Goal: Task Accomplishment & Management: Complete application form

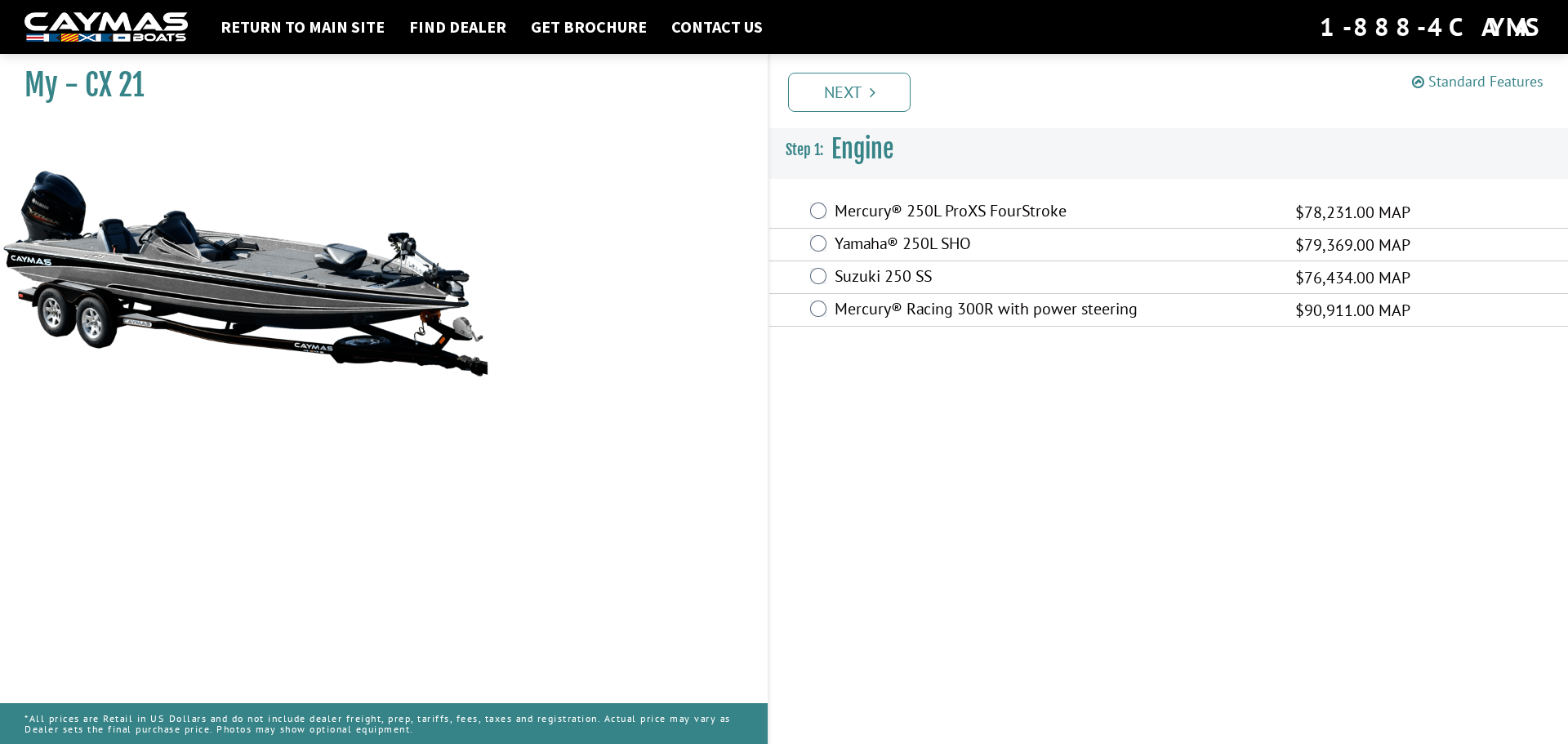
click at [1491, 85] on link "Standard Features" at bounding box center [1477, 81] width 131 height 19
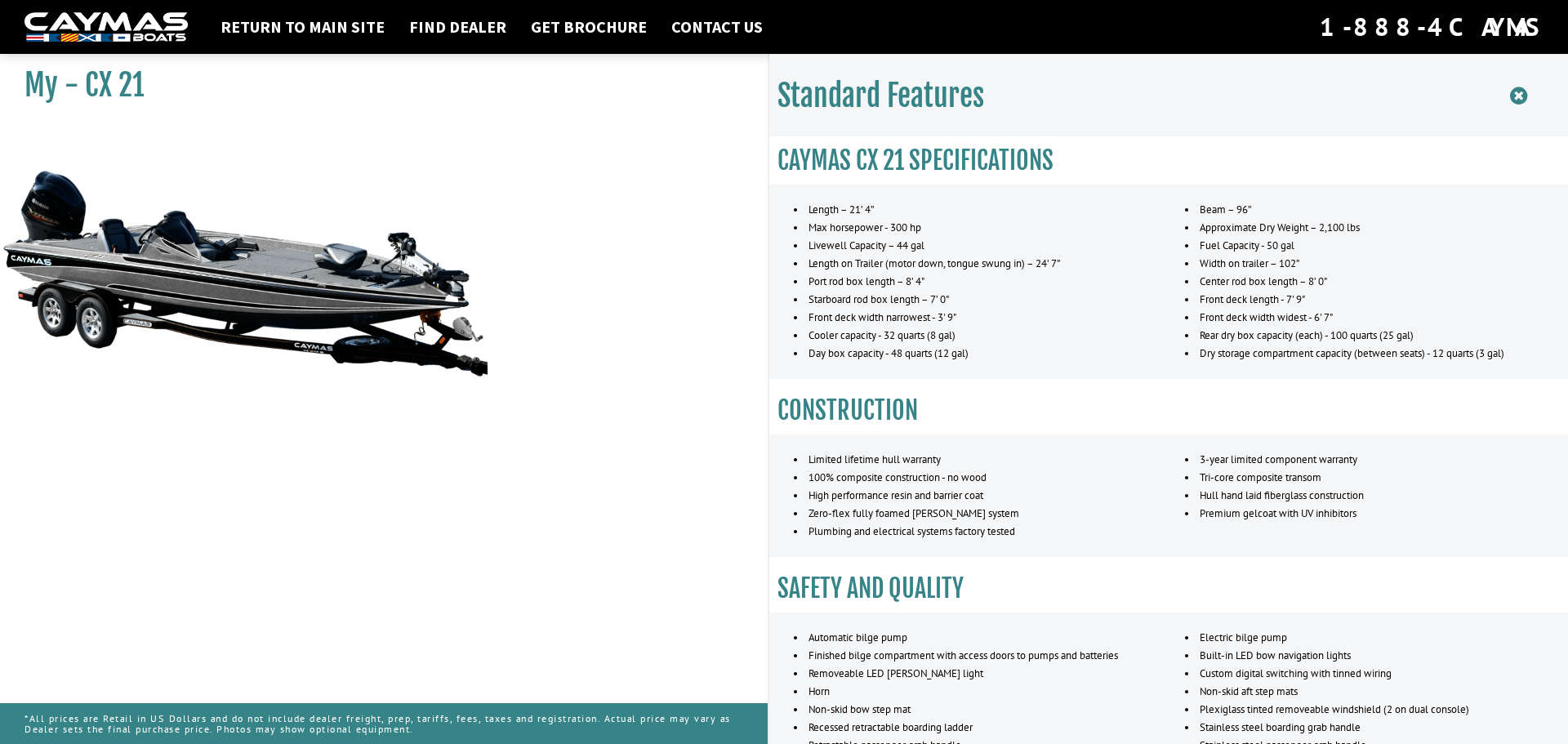
click at [1517, 93] on icon at bounding box center [1518, 96] width 17 height 21
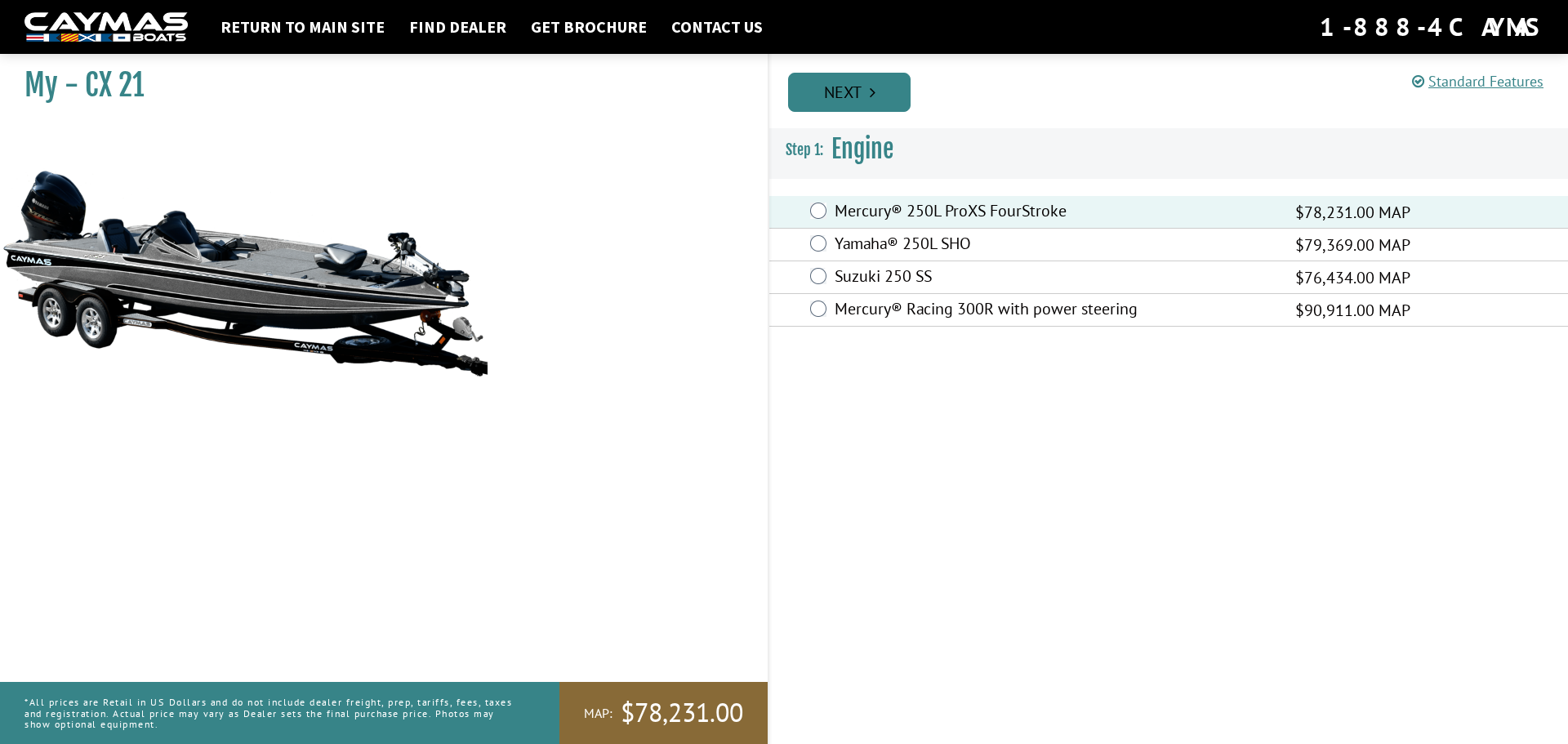
click at [846, 94] on link "Next" at bounding box center [849, 93] width 123 height 39
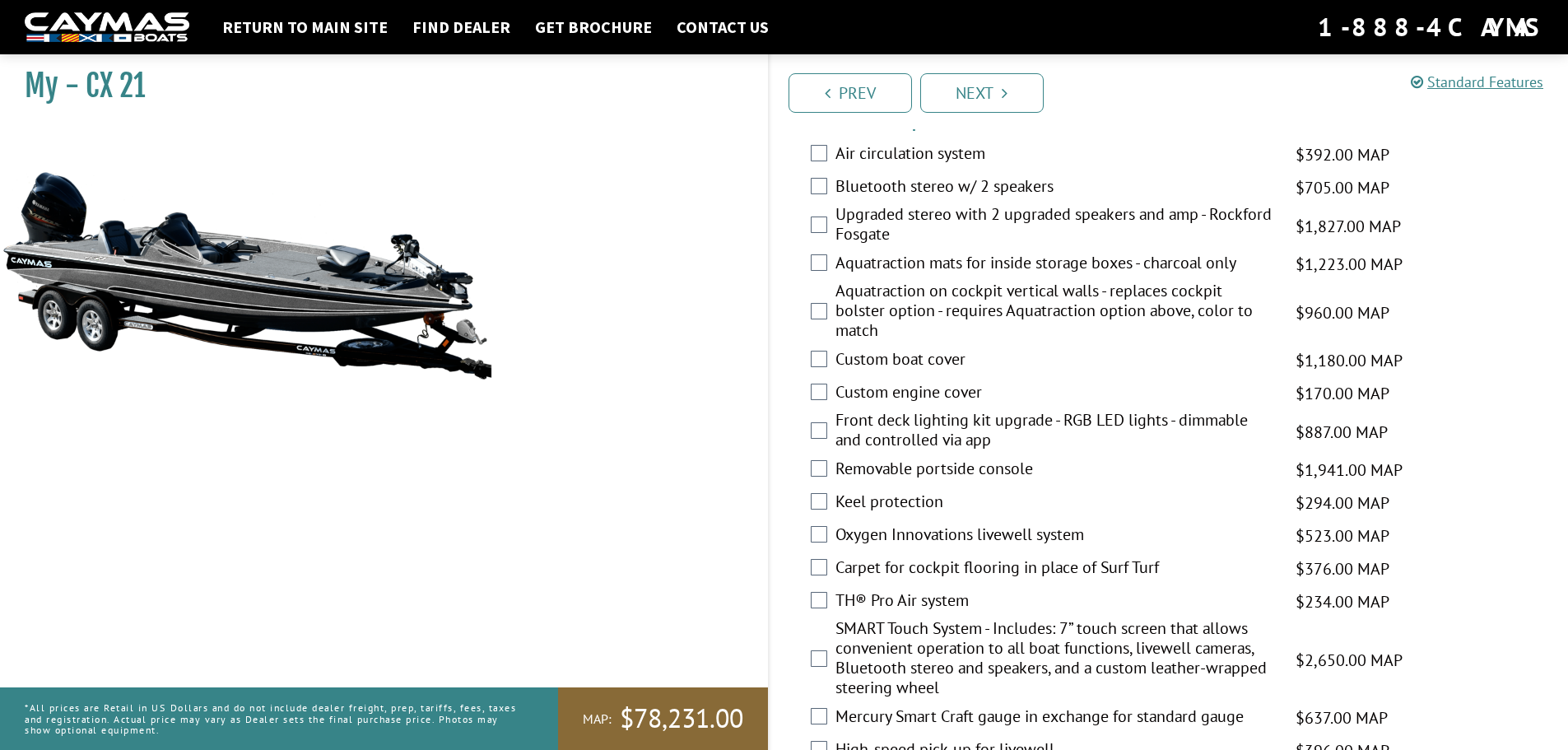
scroll to position [1481, 0]
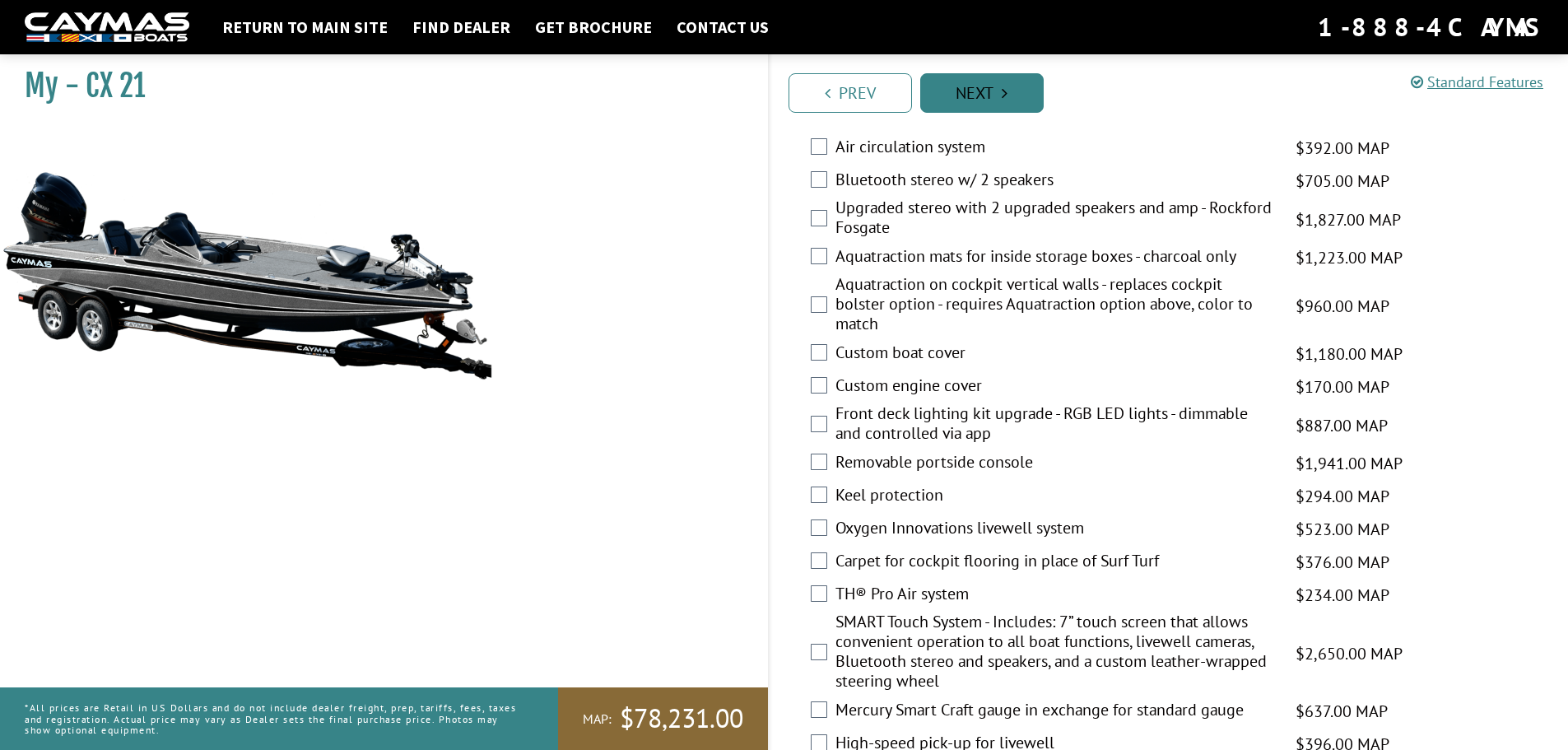
click at [983, 87] on link "Next" at bounding box center [981, 93] width 124 height 40
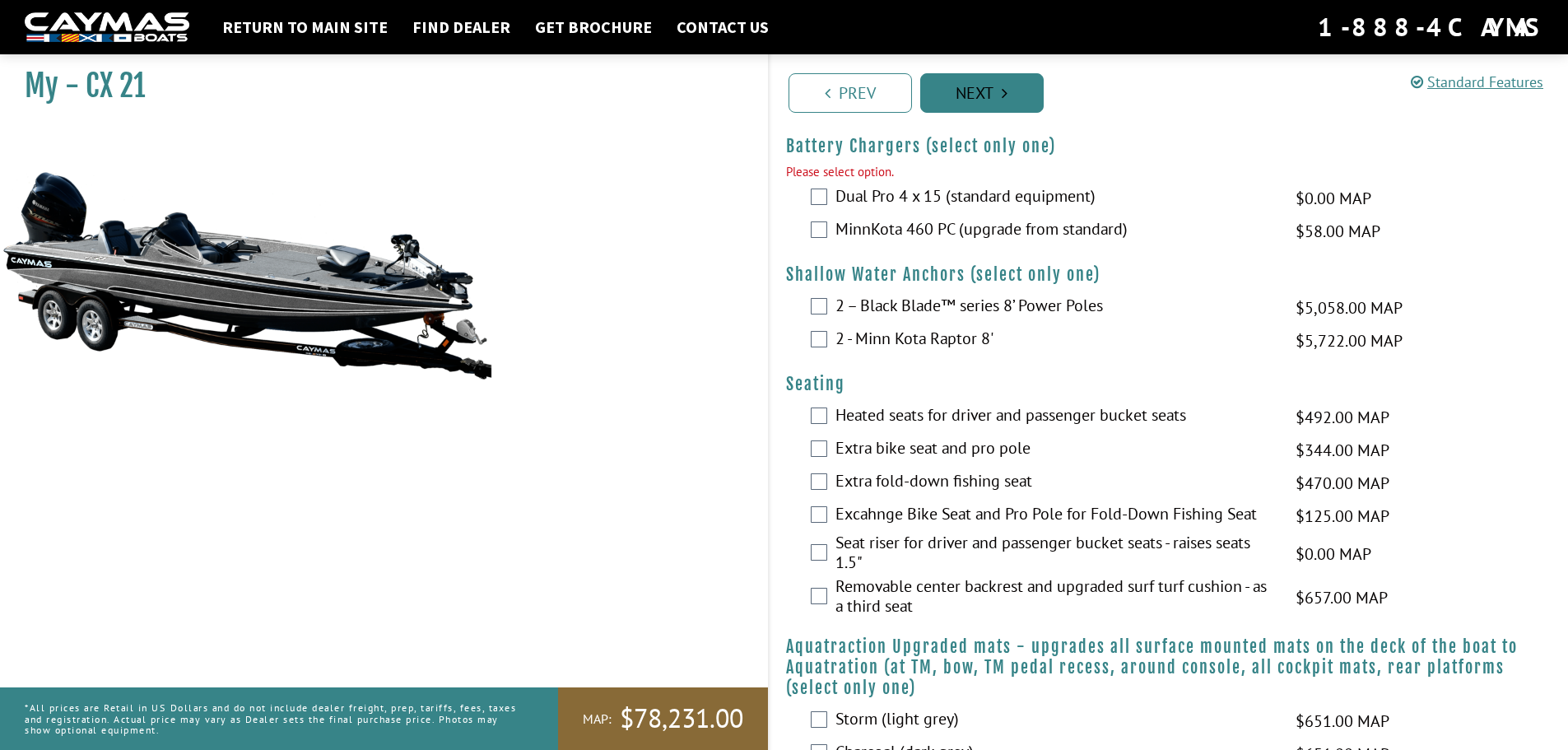
scroll to position [783, 0]
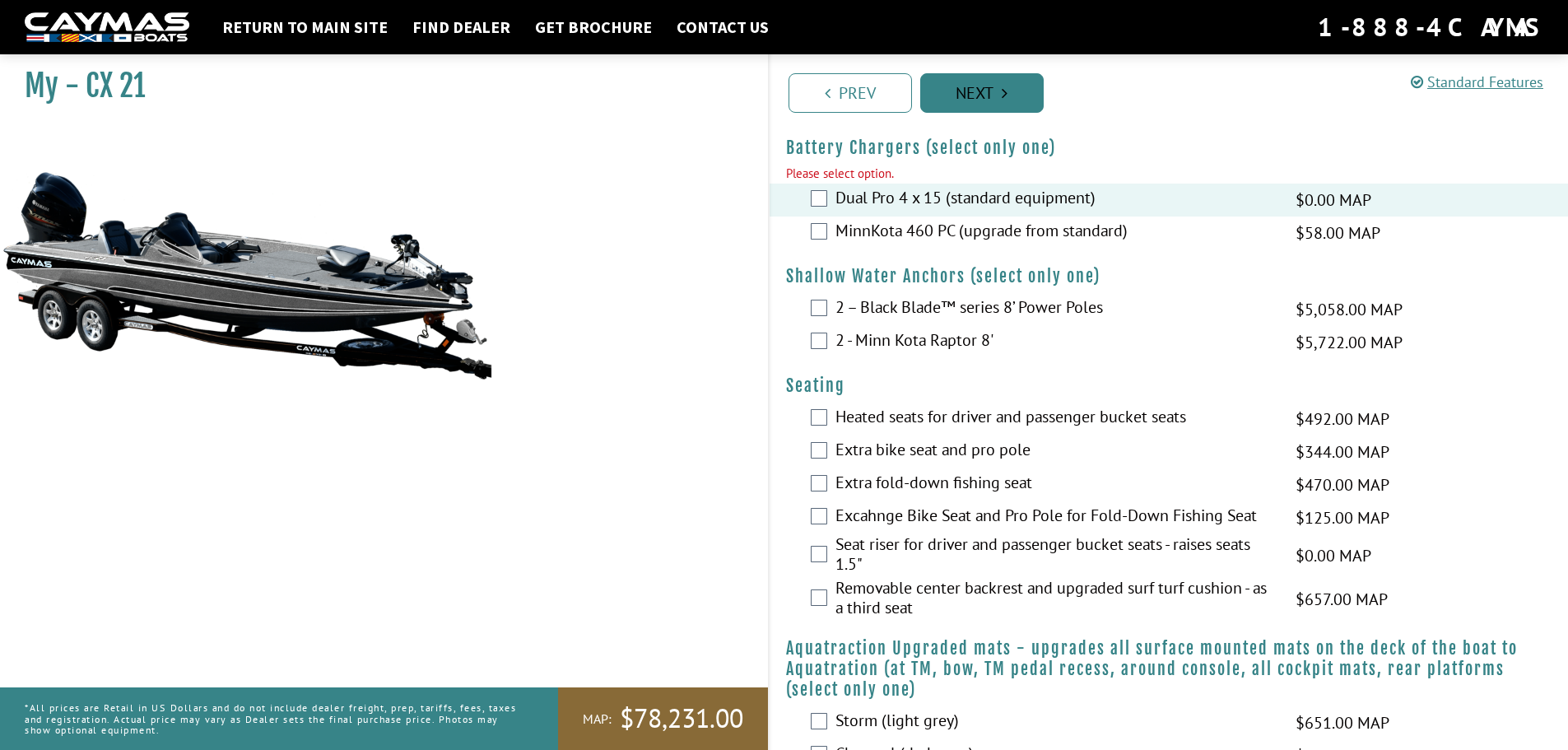
click at [976, 85] on link "Next" at bounding box center [981, 93] width 124 height 40
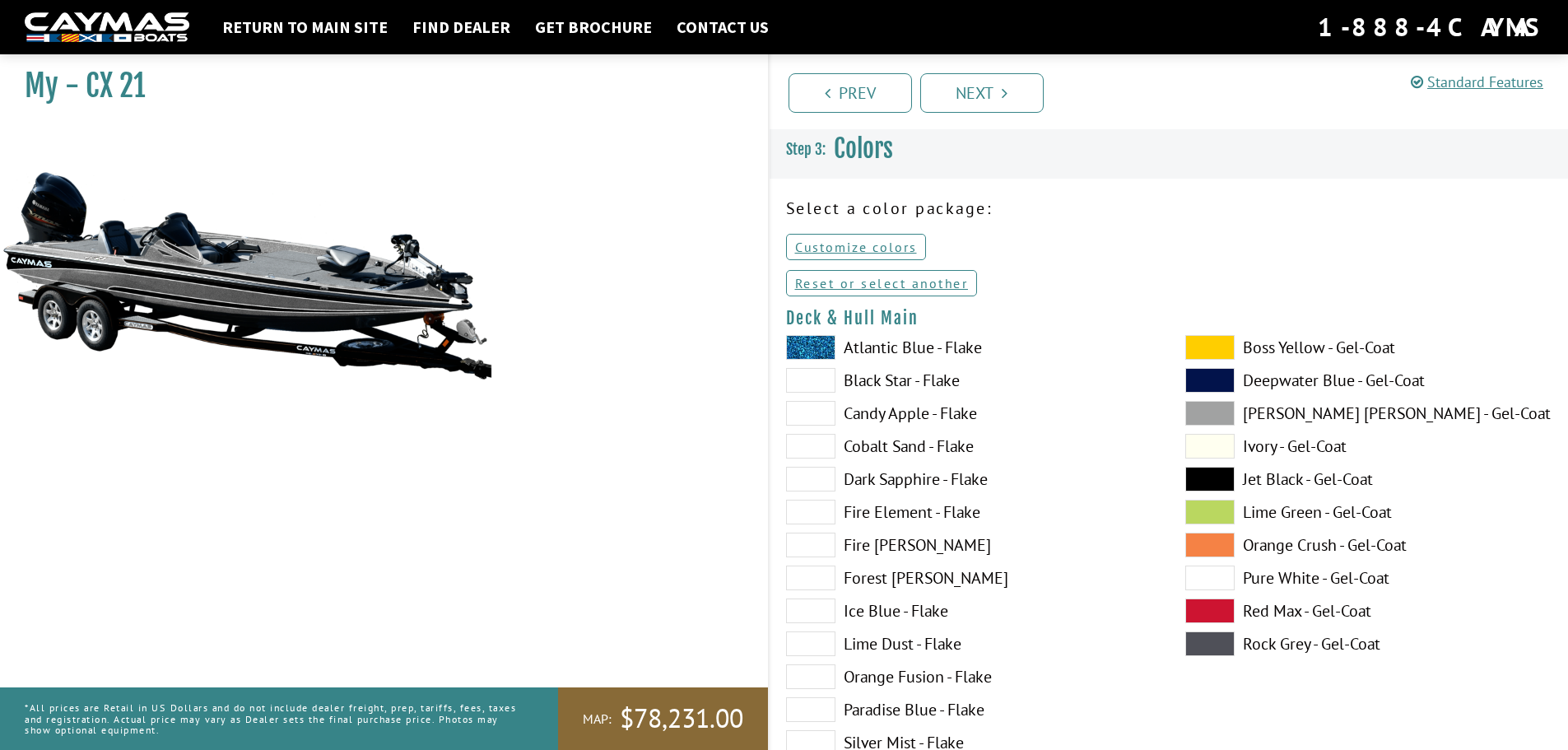
scroll to position [82, 0]
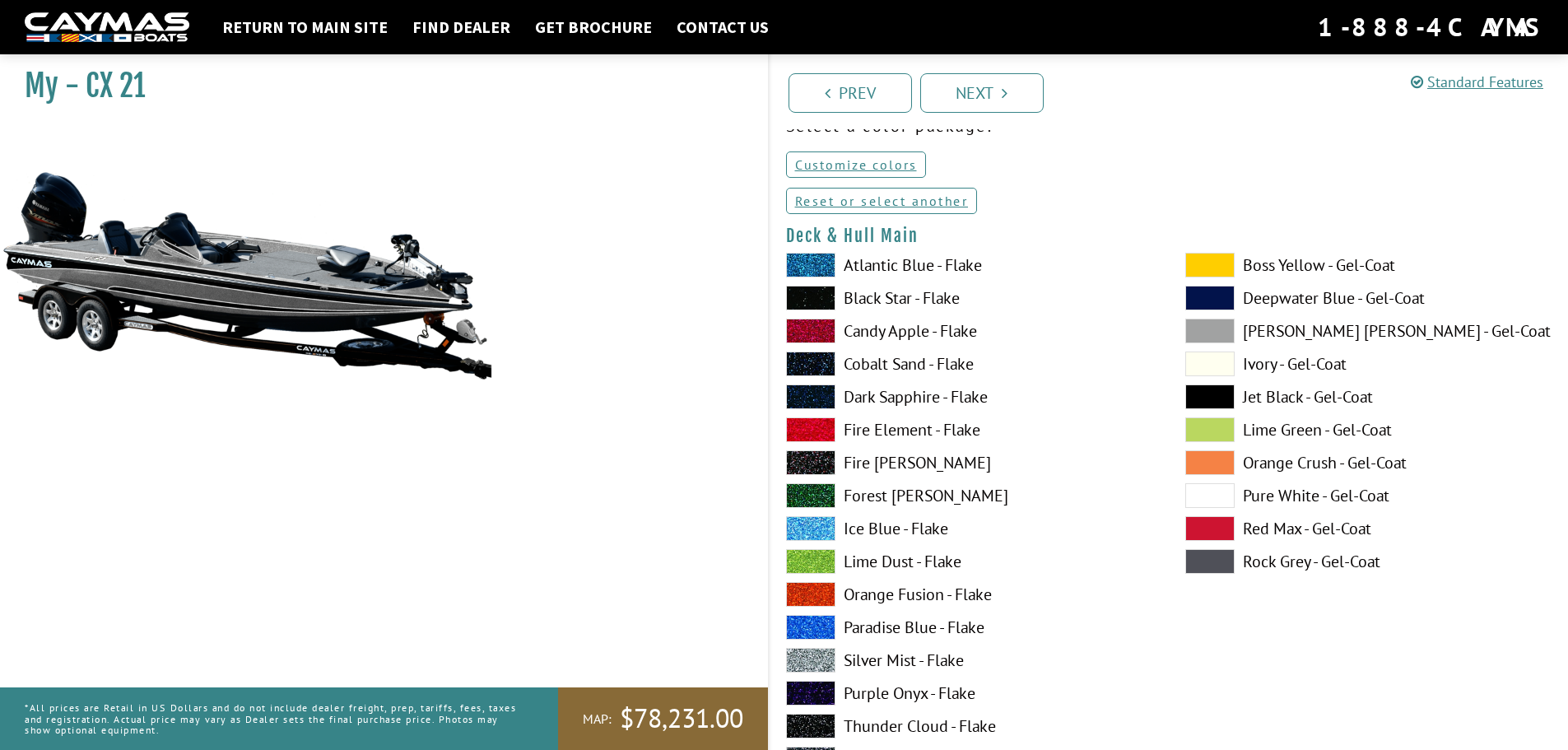
click at [869, 256] on label "Atlantic Blue - Flake" at bounding box center [969, 265] width 366 height 25
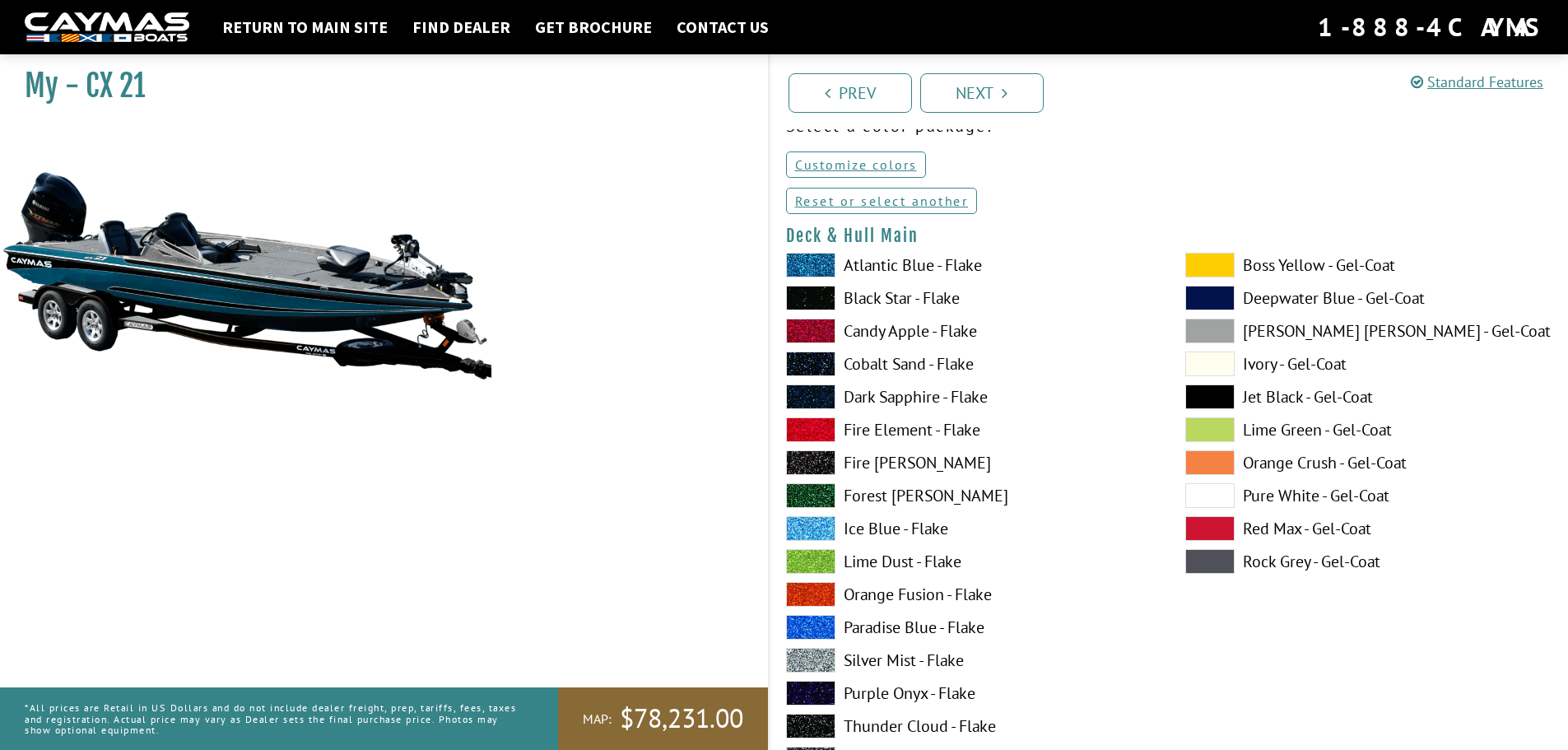
click at [1291, 260] on label "Boss Yellow - Gel-Coat" at bounding box center [1368, 265] width 366 height 25
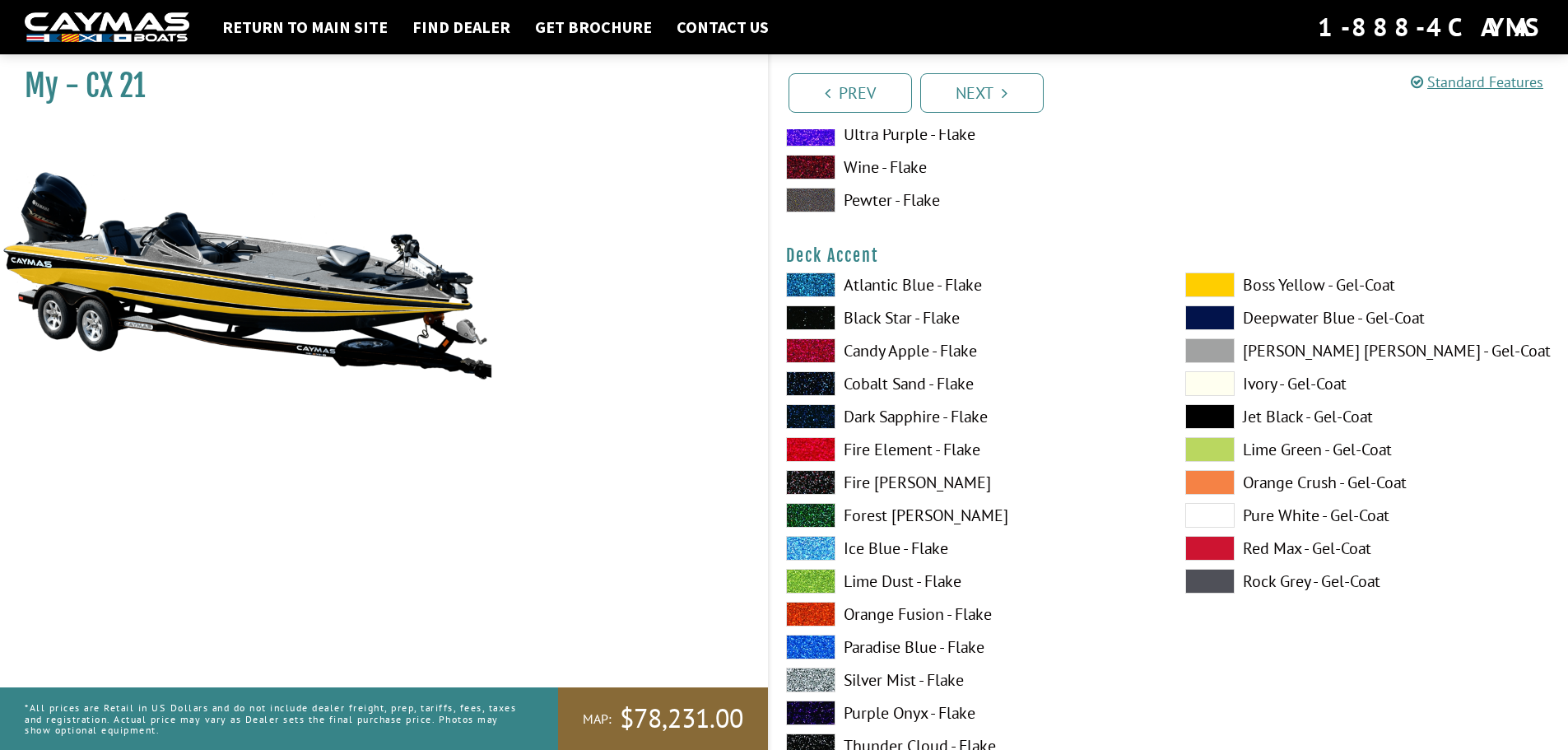
scroll to position [741, 0]
click at [892, 316] on label "Black Star - Flake" at bounding box center [969, 317] width 366 height 25
click at [889, 322] on label "Black Star - Flake" at bounding box center [969, 317] width 366 height 25
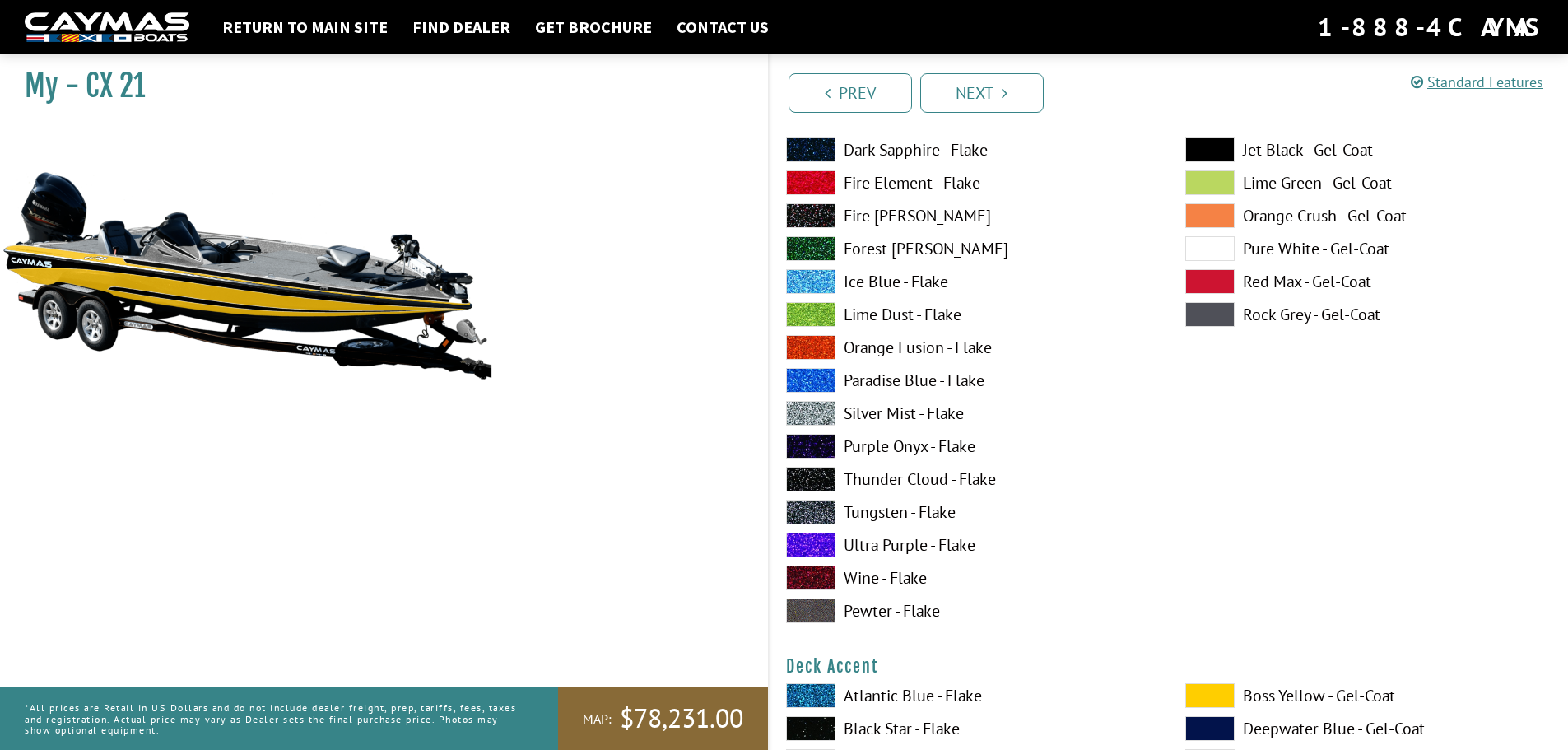
scroll to position [0, 0]
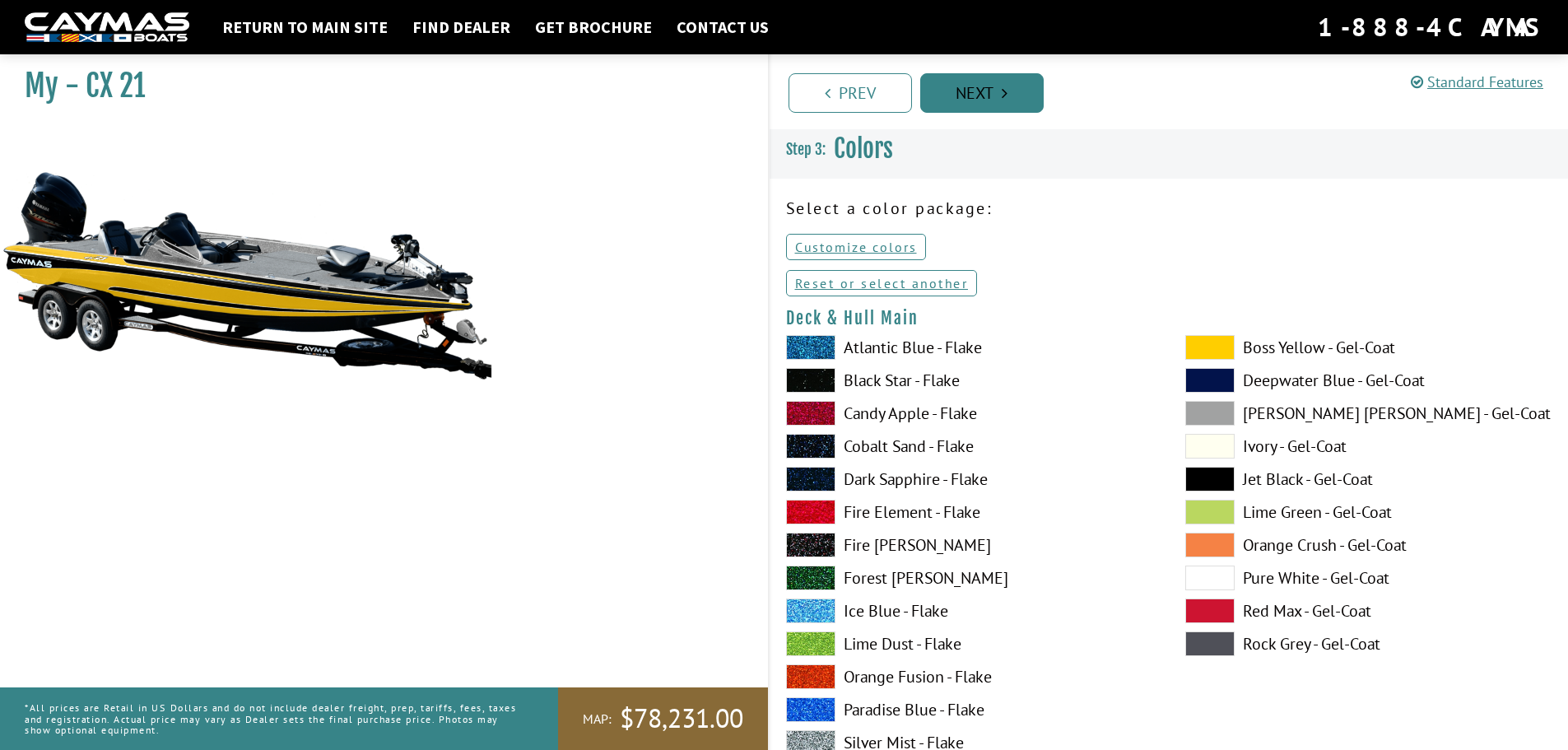
click at [976, 92] on link "Next" at bounding box center [981, 93] width 124 height 40
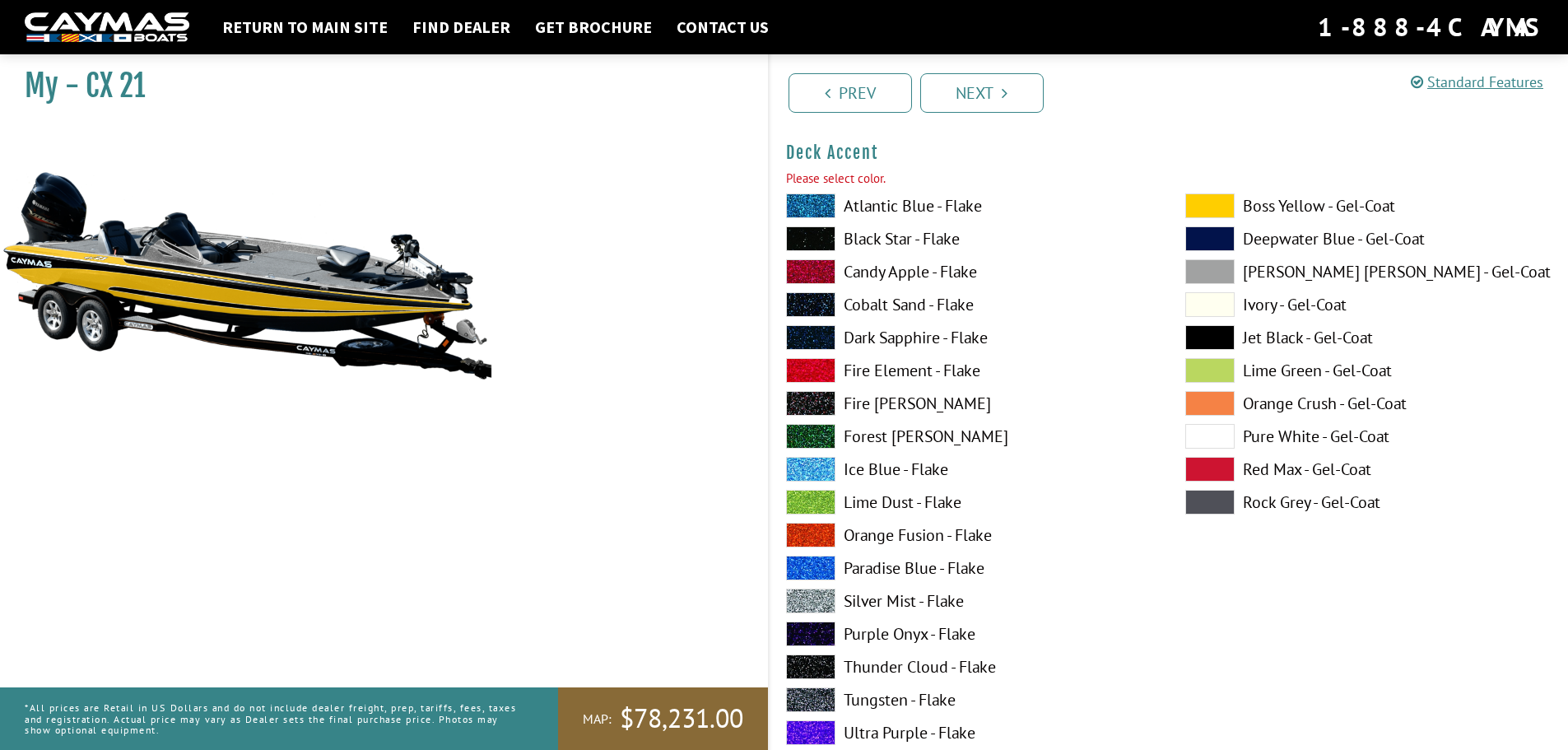
scroll to position [847, 0]
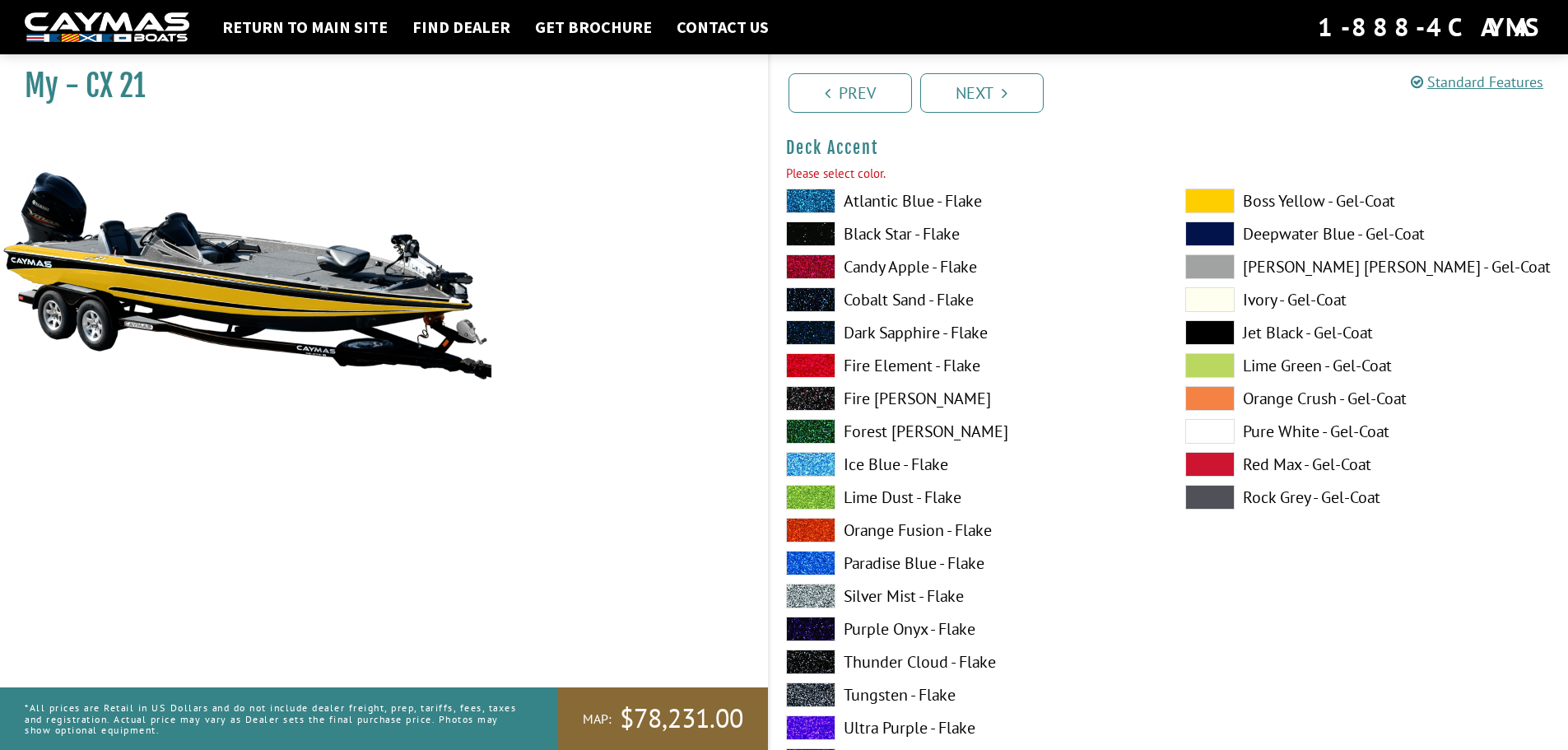
click at [926, 199] on label "Atlantic Blue - Flake" at bounding box center [969, 201] width 366 height 25
click at [963, 77] on link "Next" at bounding box center [981, 93] width 124 height 40
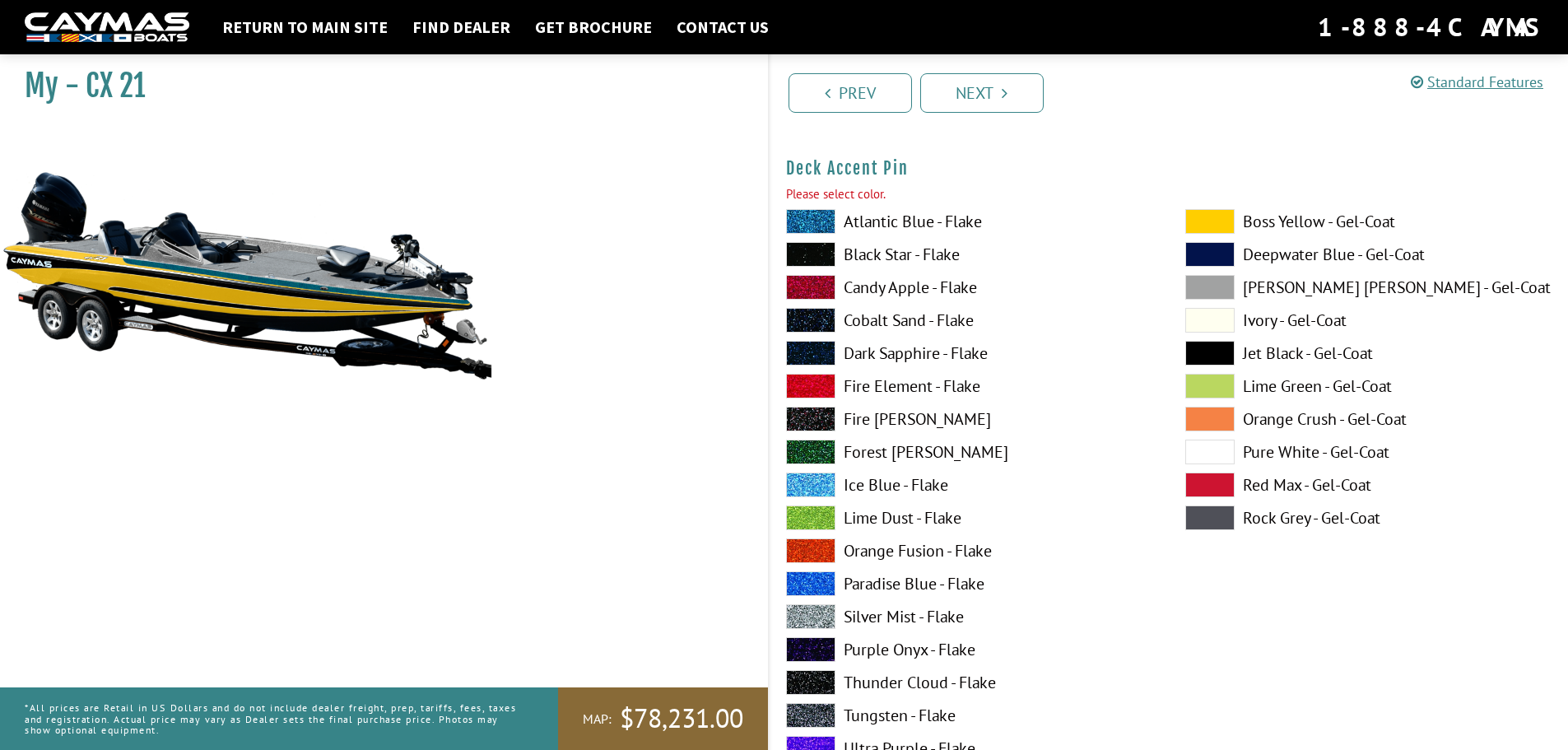
scroll to position [1525, 0]
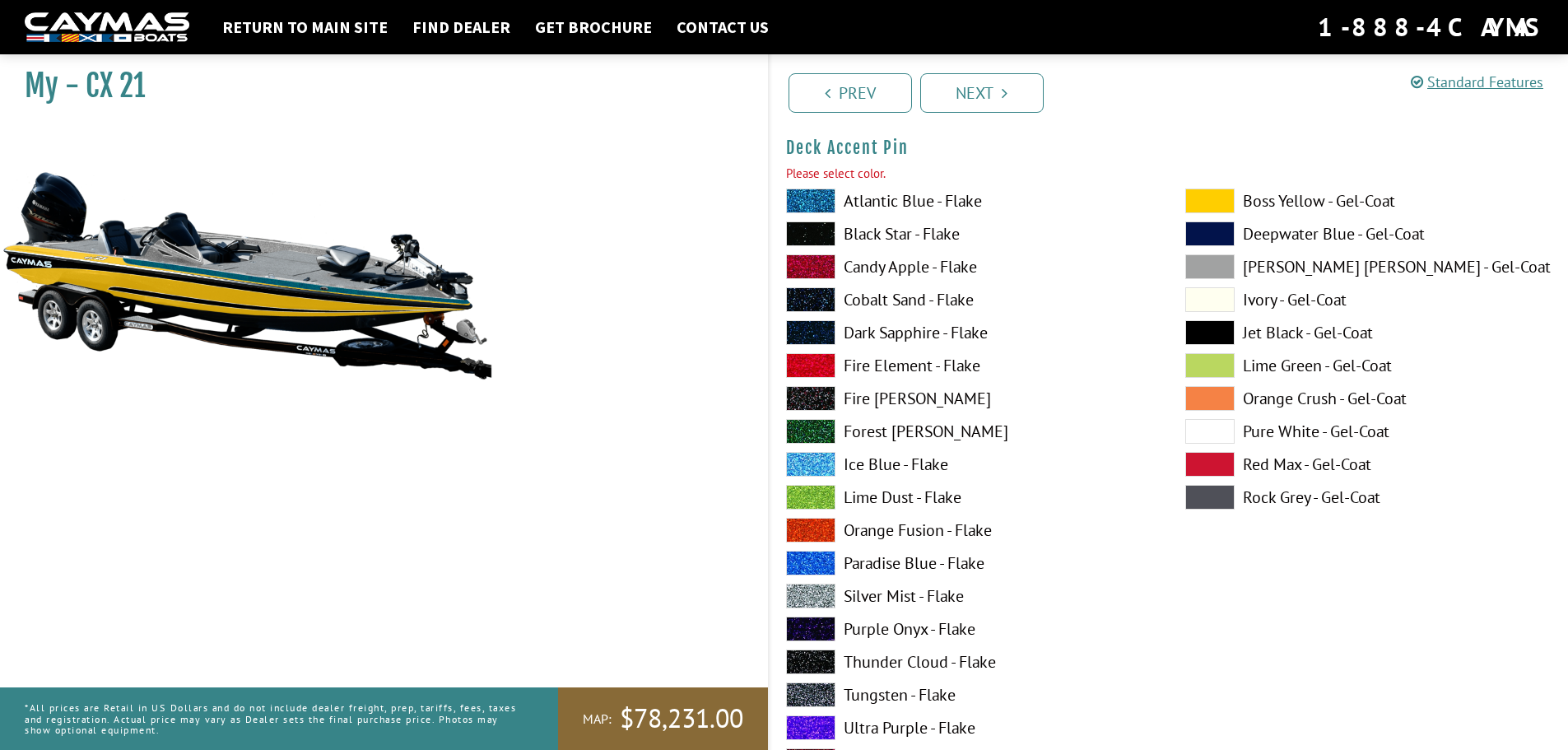
click at [906, 208] on label "Atlantic Blue - Flake" at bounding box center [969, 201] width 366 height 25
click at [976, 88] on link "Next" at bounding box center [981, 93] width 124 height 40
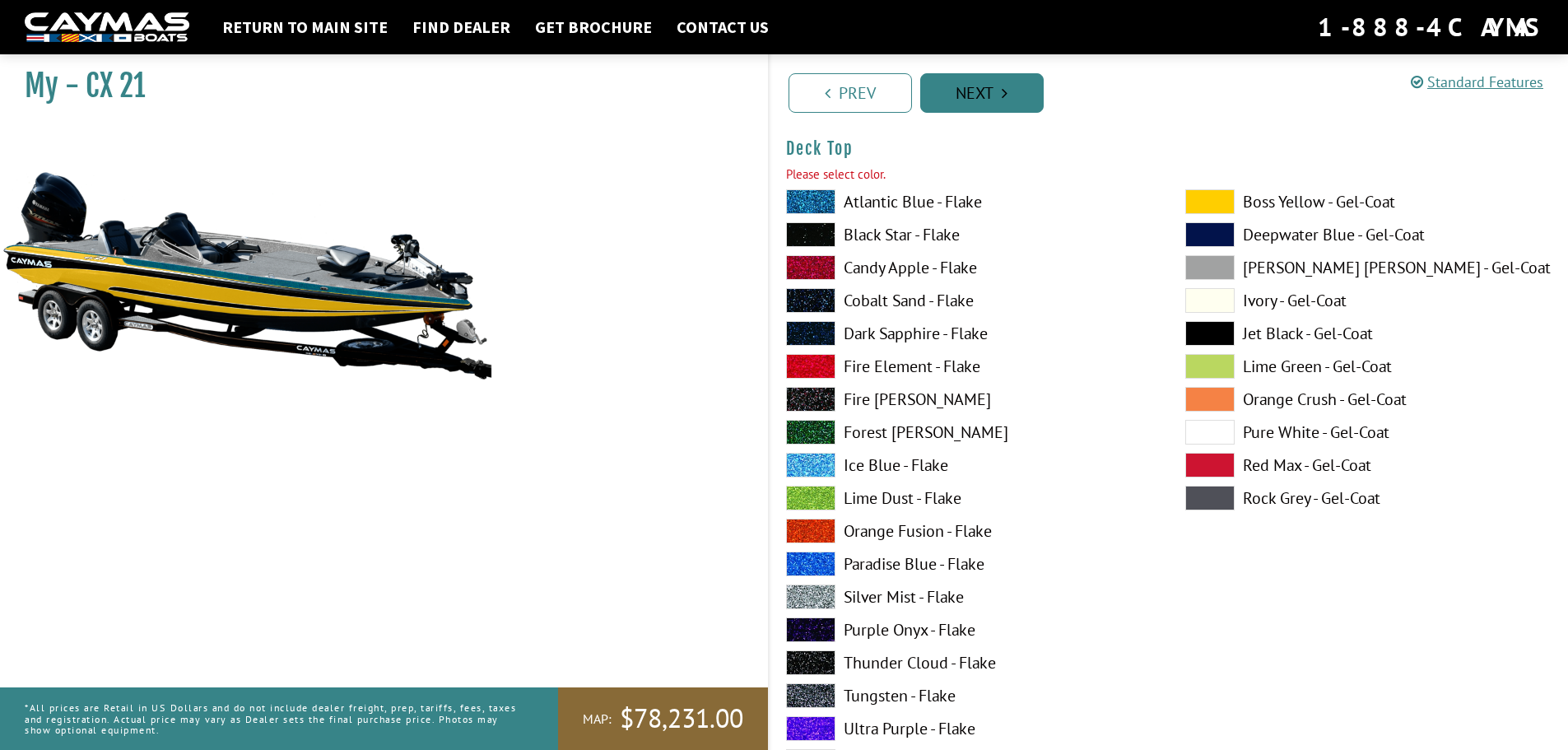
scroll to position [2202, 0]
click at [917, 195] on label "Atlantic Blue - Flake" at bounding box center [969, 201] width 366 height 25
click at [964, 90] on link "Next" at bounding box center [981, 93] width 124 height 40
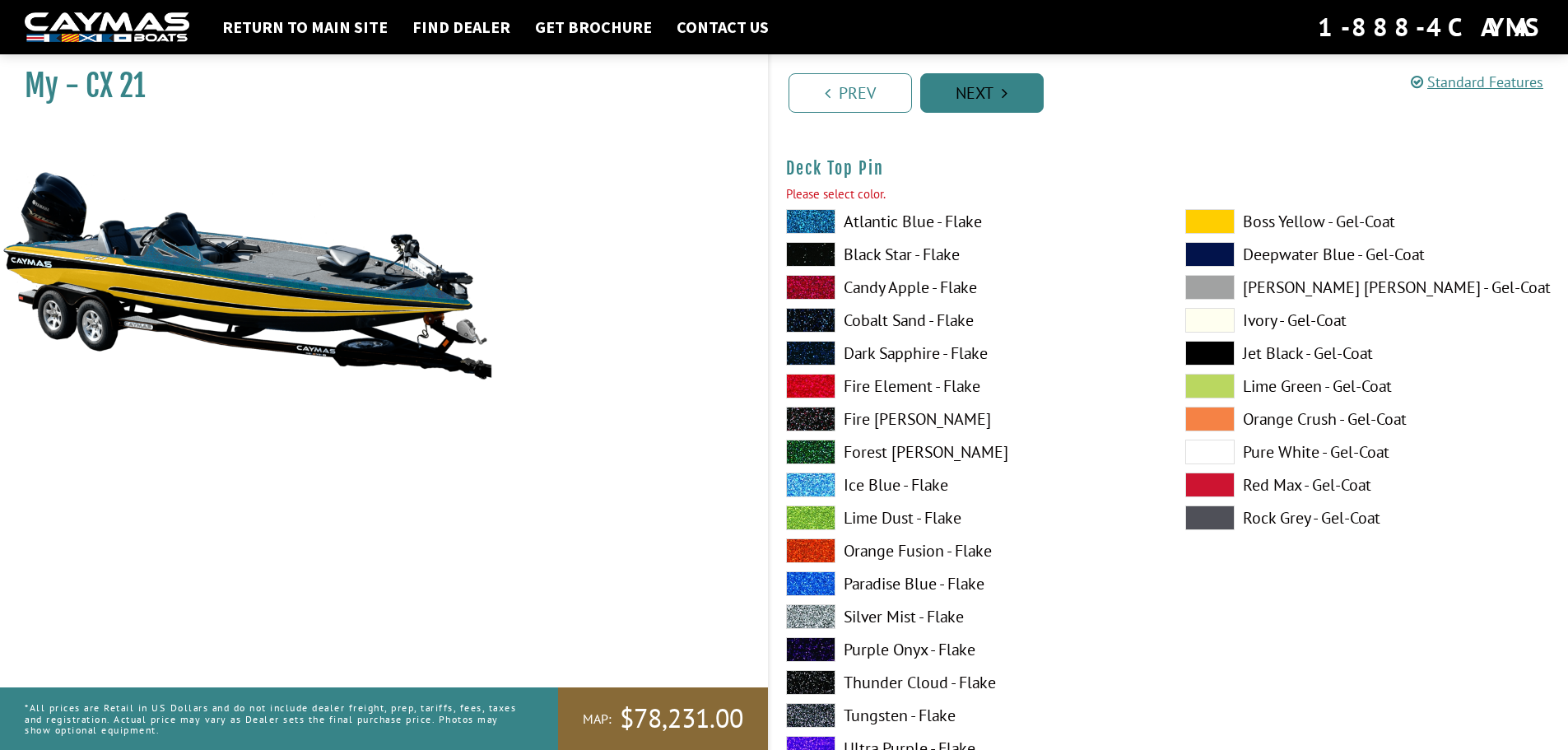
scroll to position [2879, 0]
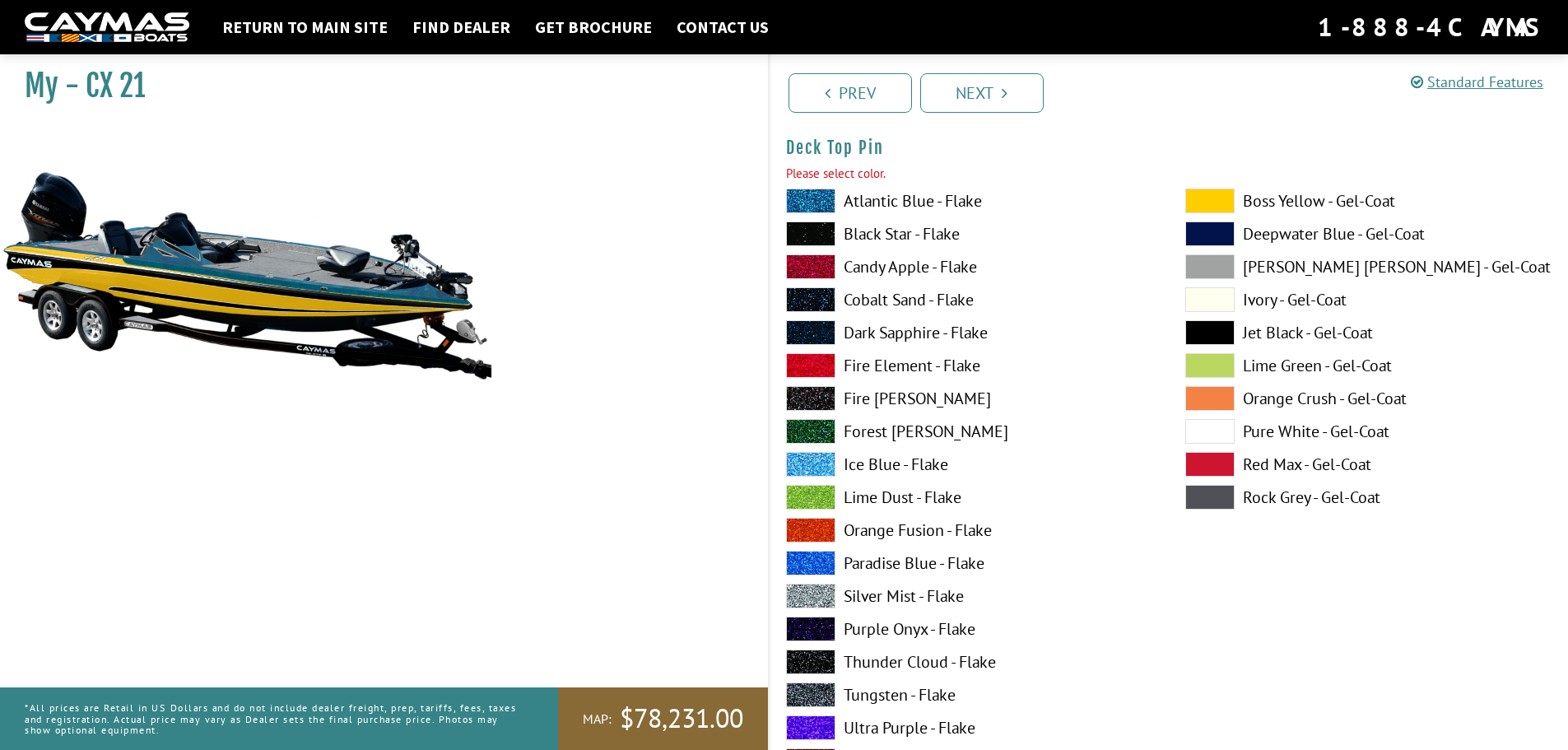
click at [915, 194] on label "Atlantic Blue - Flake" at bounding box center [969, 201] width 366 height 25
click at [1006, 87] on icon "Pagination" at bounding box center [1004, 92] width 6 height 16
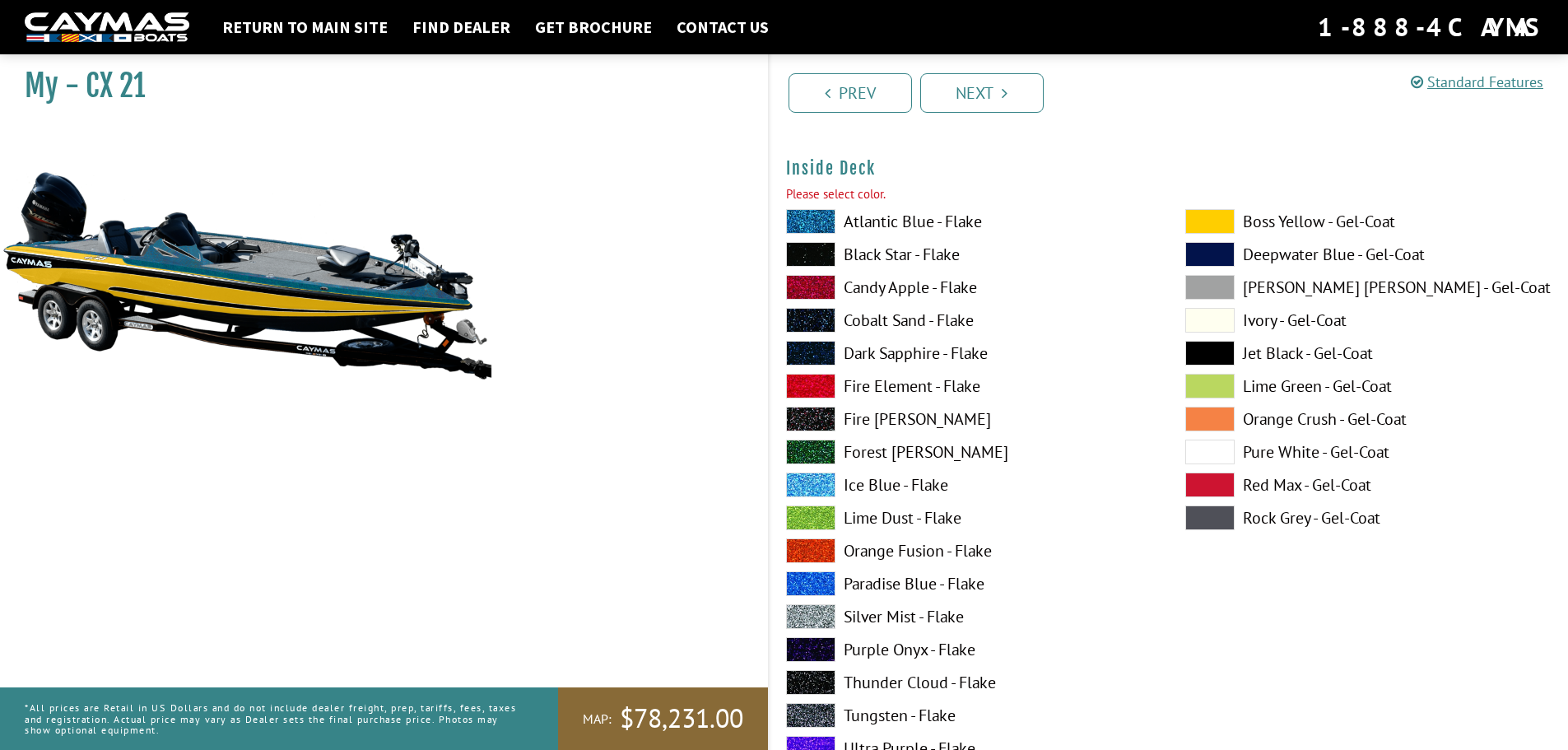
scroll to position [3557, 0]
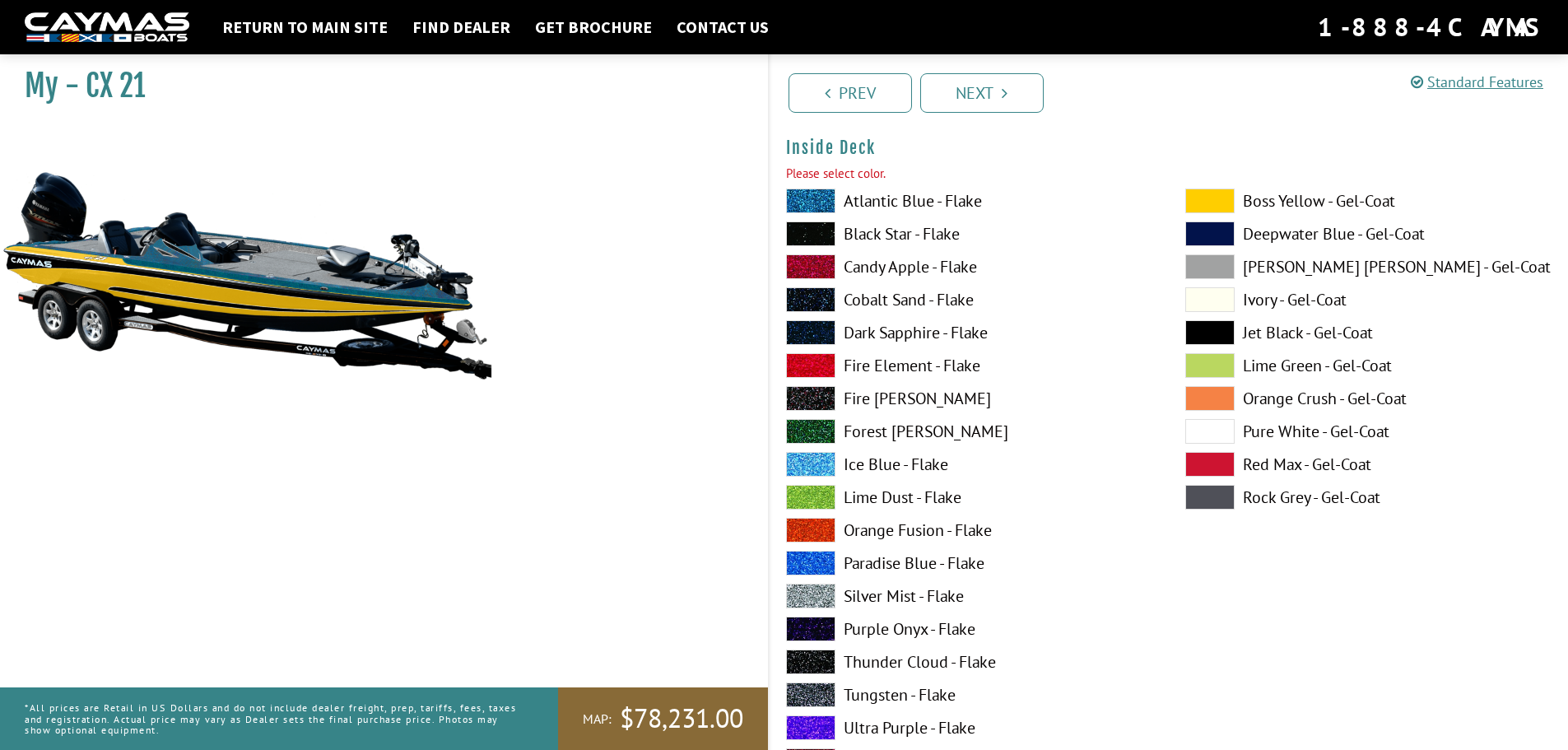
click at [916, 199] on label "Atlantic Blue - Flake" at bounding box center [969, 201] width 366 height 25
click at [982, 74] on link "Next" at bounding box center [981, 93] width 124 height 40
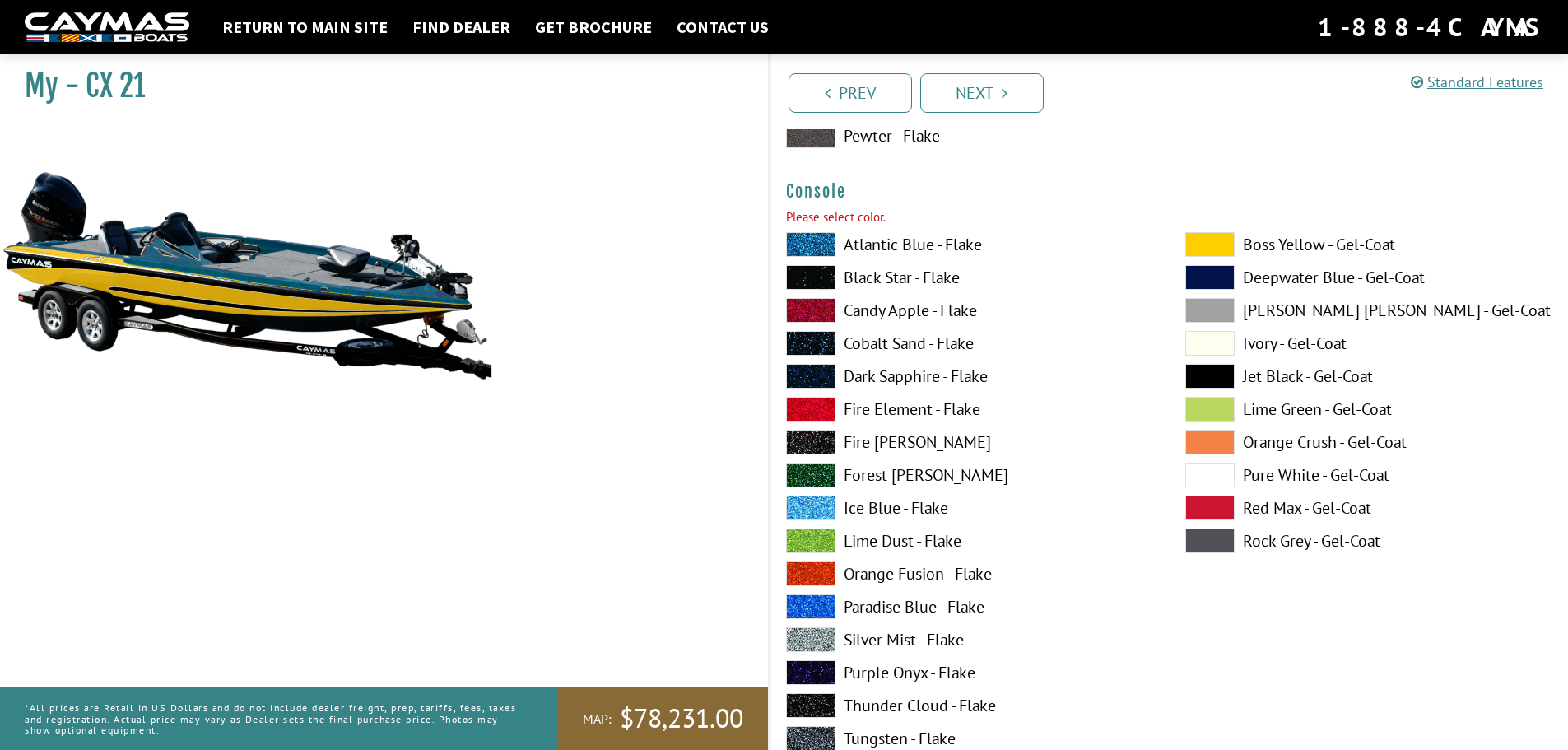
scroll to position [4233, 0]
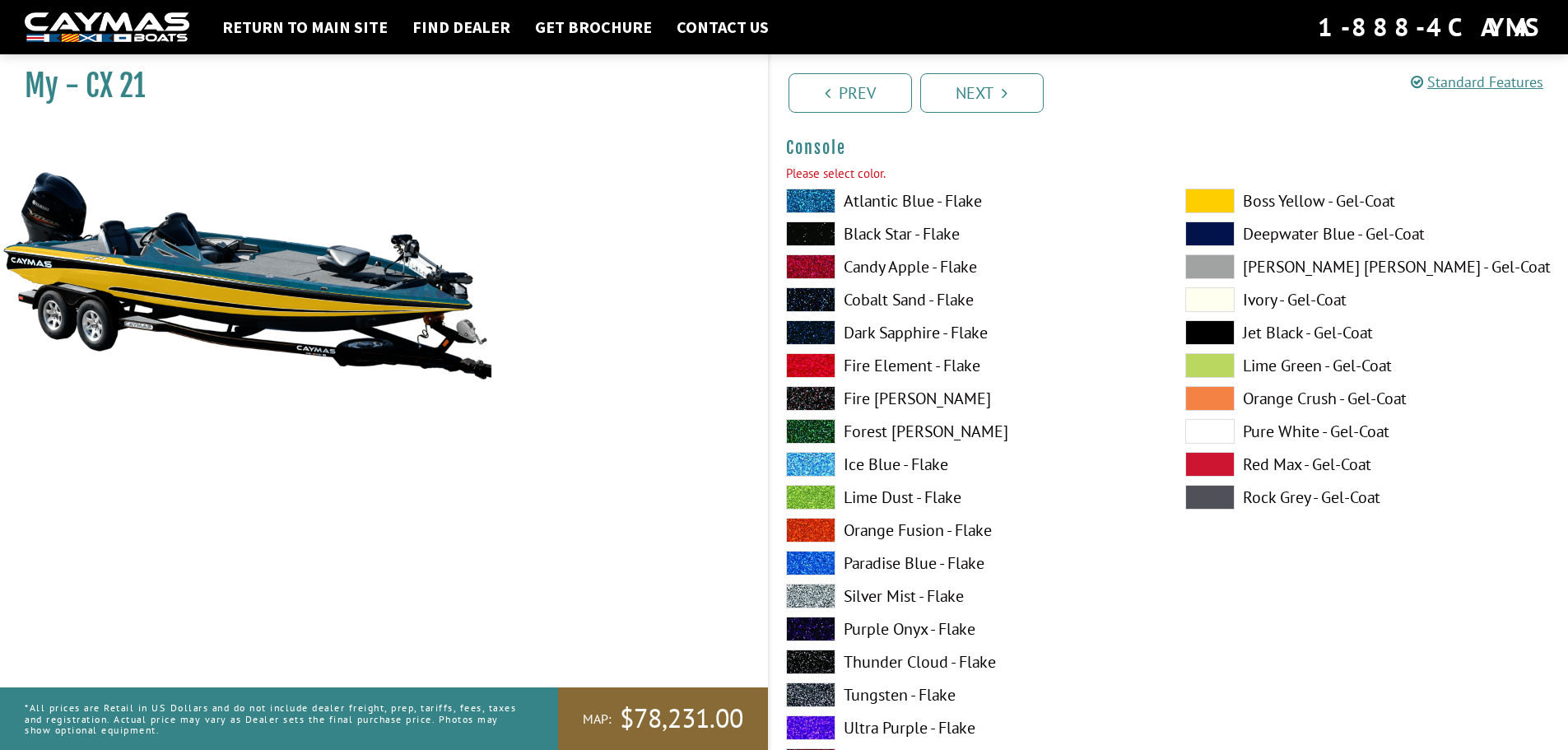
click at [919, 200] on label "Atlantic Blue - Flake" at bounding box center [969, 201] width 366 height 25
click at [969, 80] on link "Next" at bounding box center [981, 93] width 124 height 40
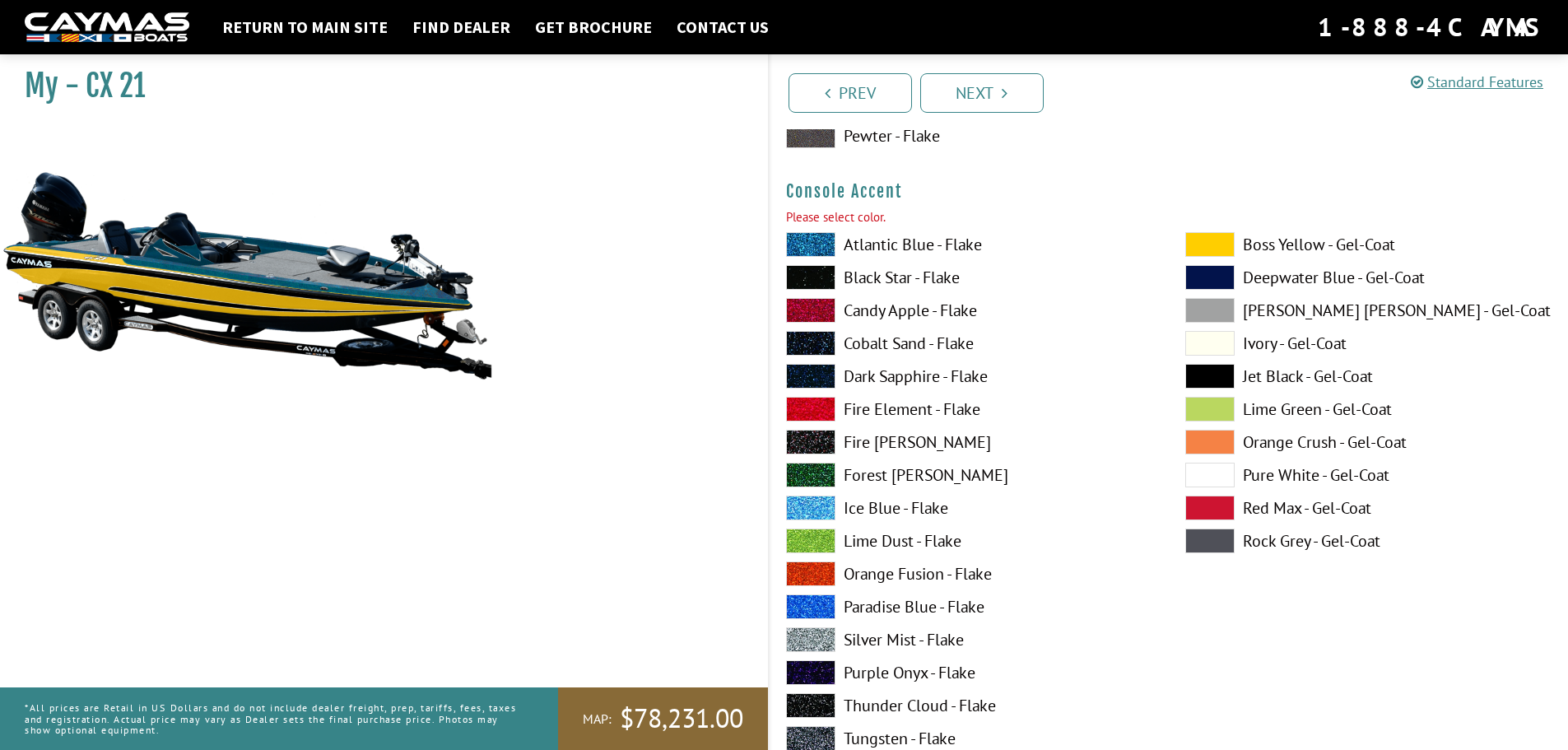
scroll to position [4910, 0]
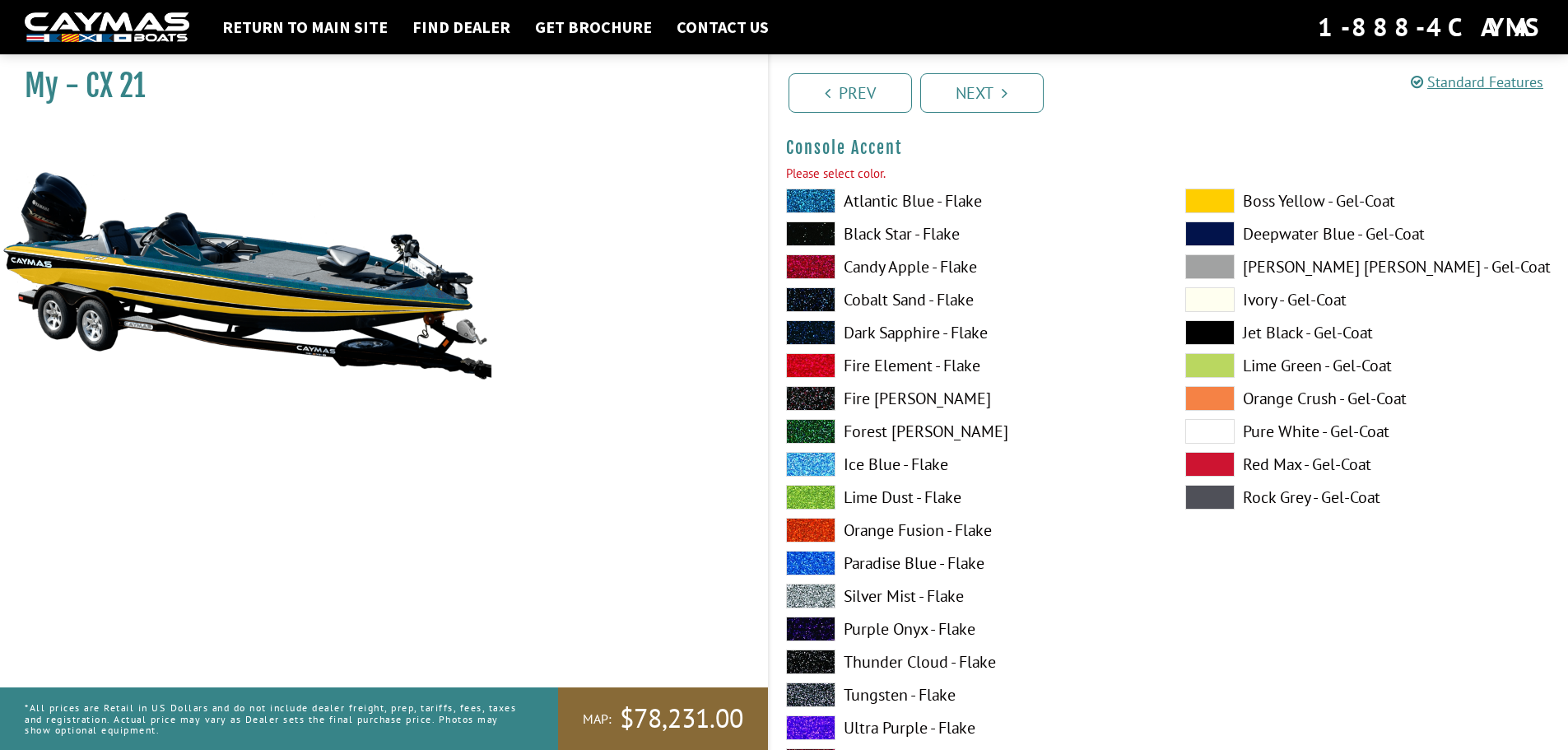
click at [901, 202] on label "Atlantic Blue - Flake" at bounding box center [969, 201] width 366 height 25
click at [984, 80] on link "Next" at bounding box center [981, 93] width 124 height 40
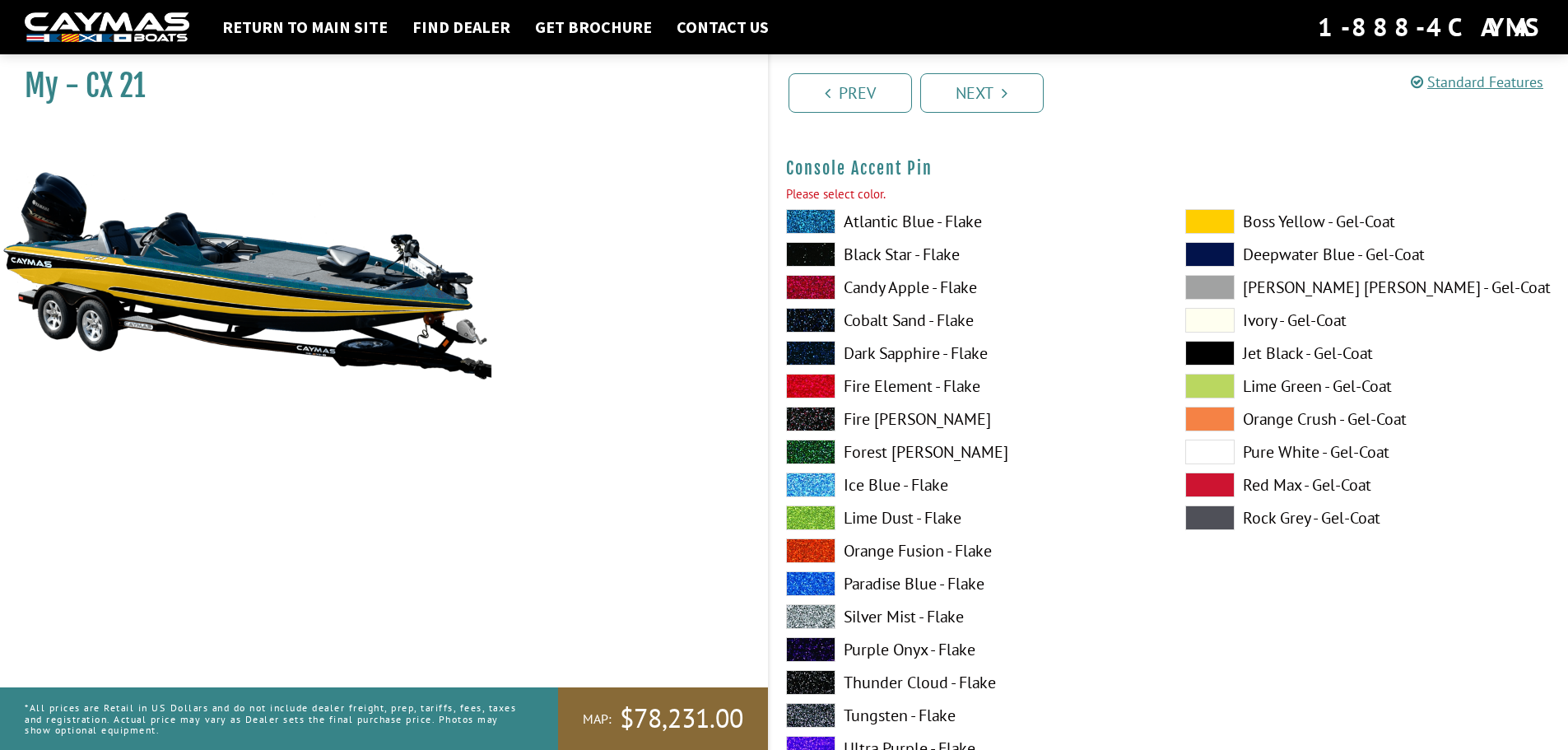
scroll to position [5588, 0]
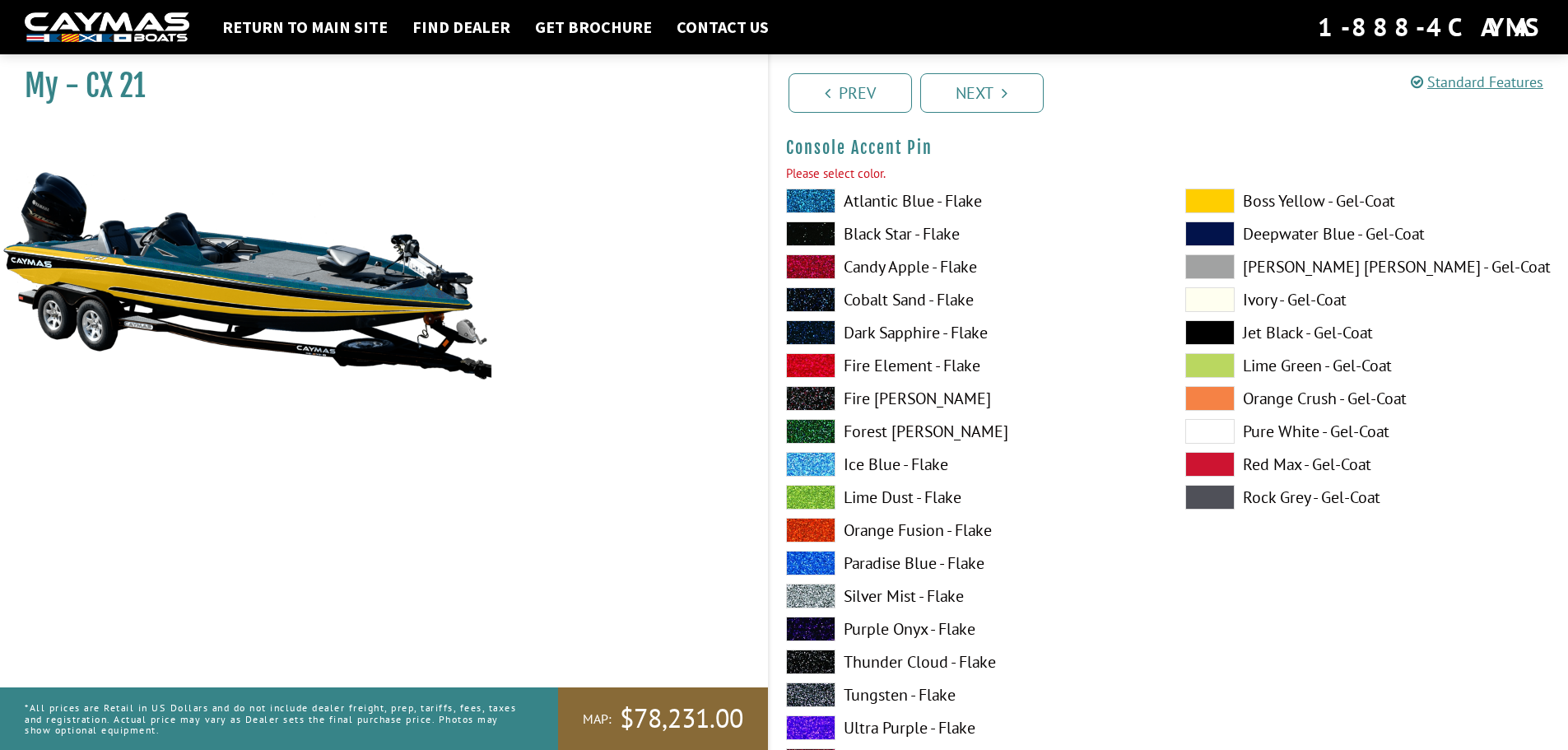
click at [918, 202] on label "Atlantic Blue - Flake" at bounding box center [969, 201] width 366 height 25
click at [992, 95] on link "Next" at bounding box center [981, 93] width 124 height 40
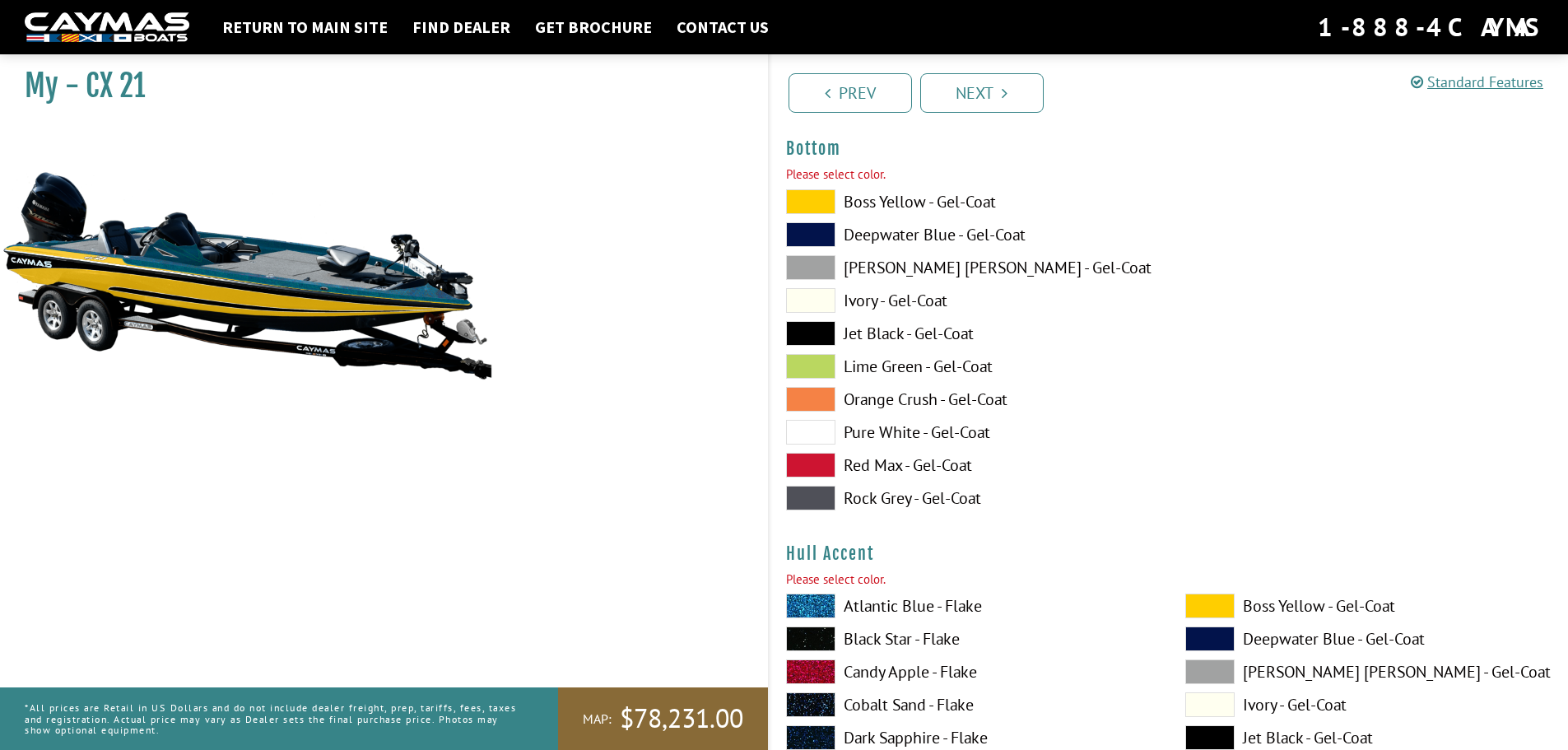
scroll to position [6265, 0]
click at [892, 203] on label "Boss Yellow - Gel-Coat" at bounding box center [969, 201] width 366 height 25
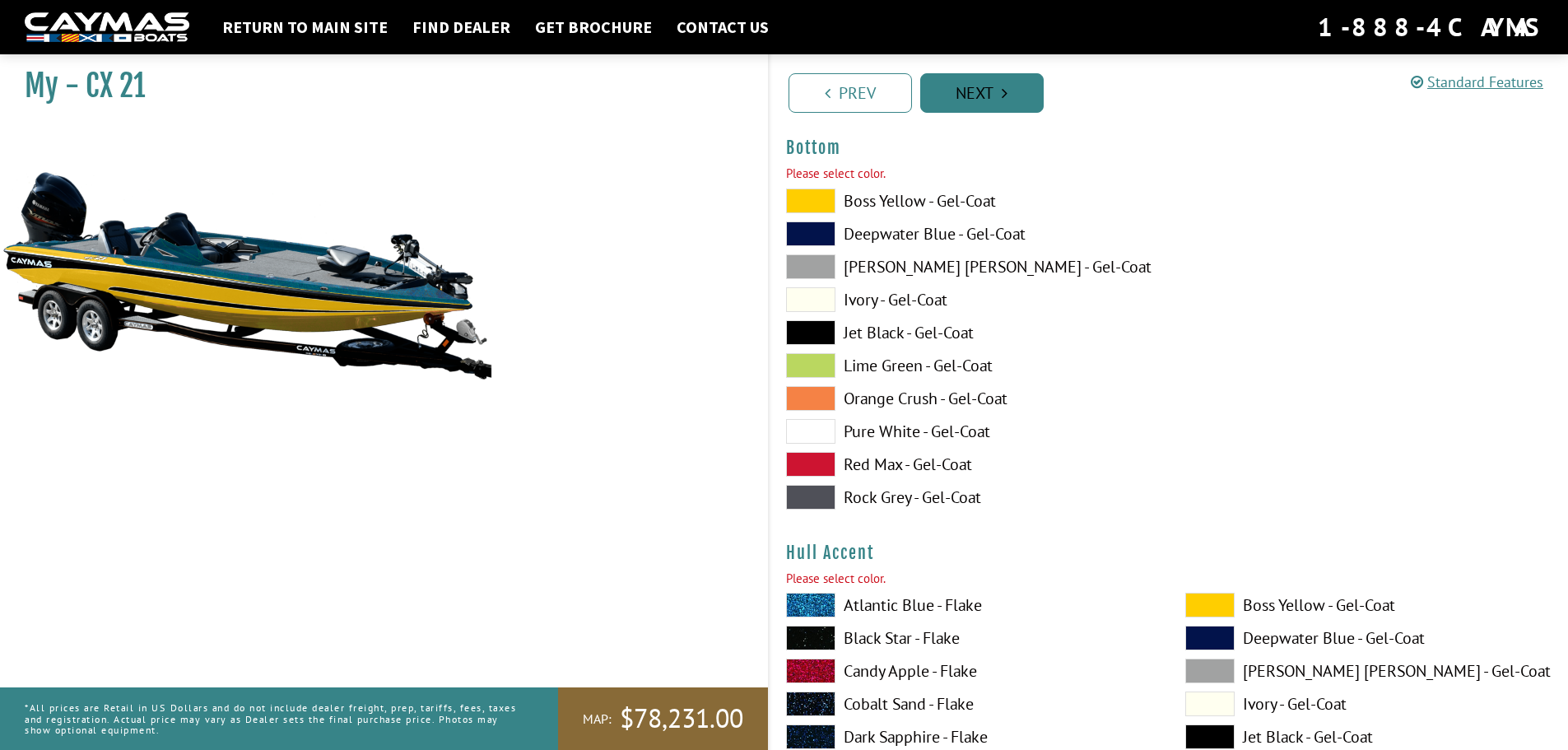
click at [981, 86] on link "Next" at bounding box center [981, 93] width 124 height 40
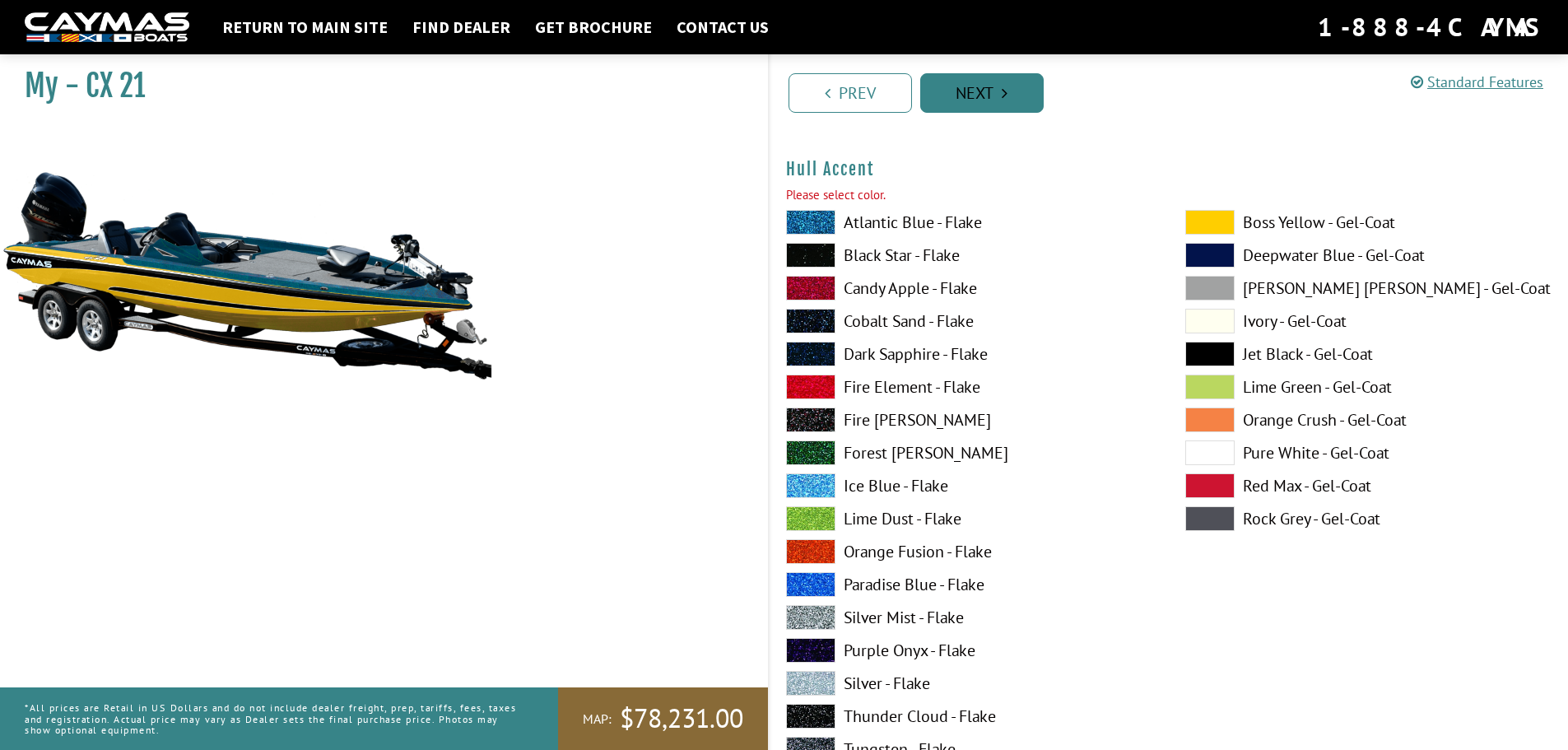
scroll to position [6646, 0]
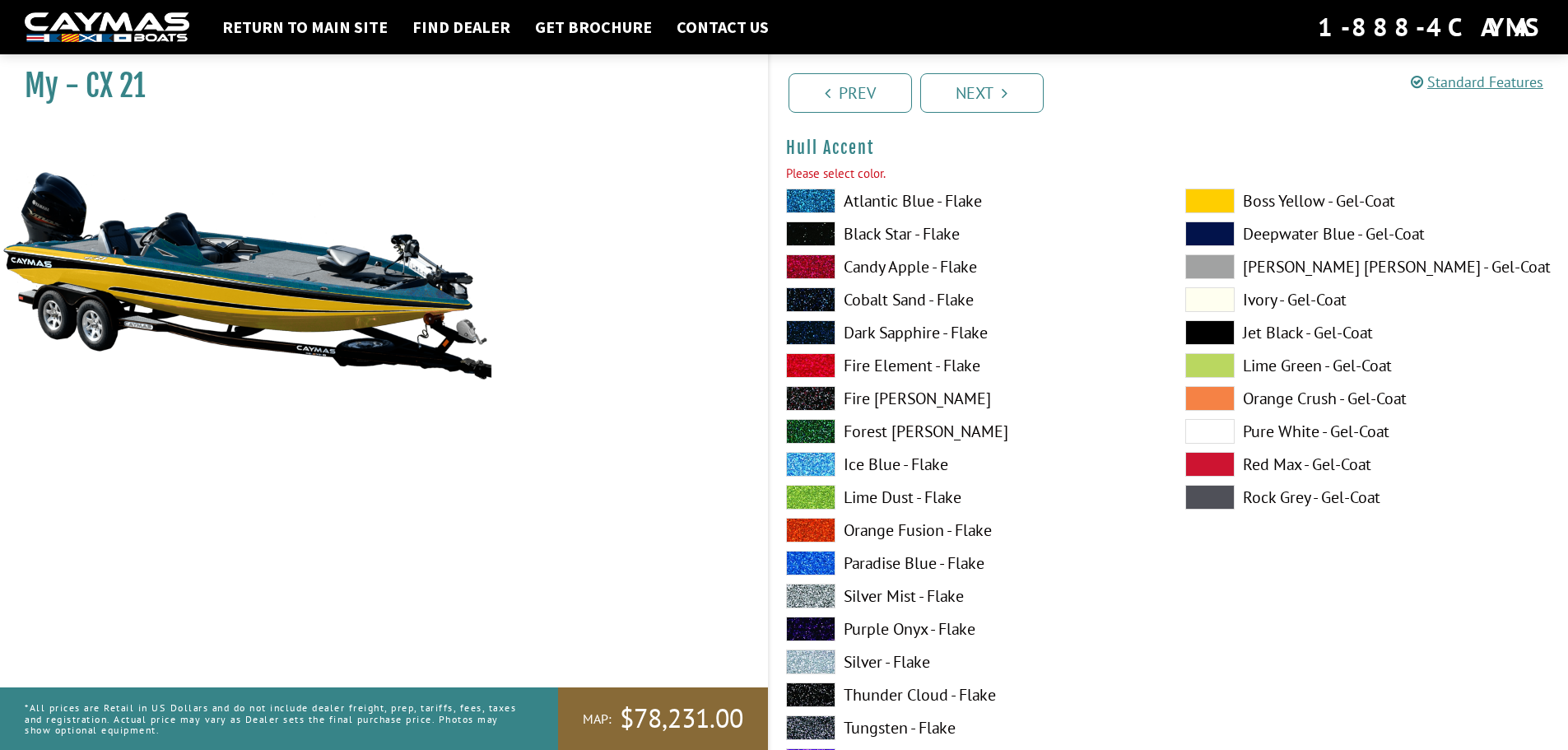
click at [922, 205] on label "Atlantic Blue - Flake" at bounding box center [969, 201] width 366 height 25
click at [981, 87] on link "Next" at bounding box center [981, 93] width 124 height 40
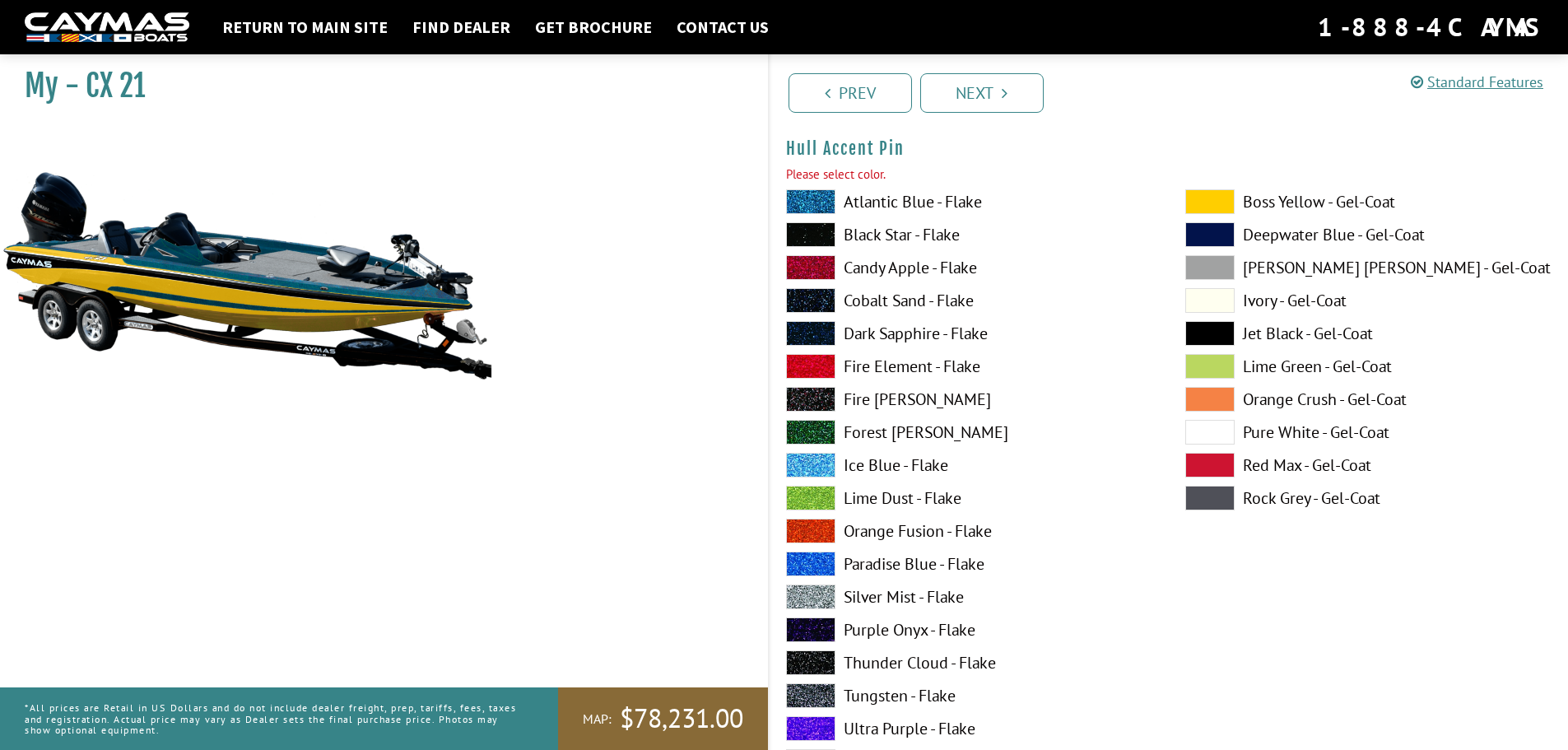
scroll to position [7356, 0]
click at [926, 214] on div "Atlantic Blue - Flake Black Star - Flake Candy Apple - Flake Cobalt Sand - Flak…" at bounding box center [968, 501] width 399 height 625
click at [930, 198] on label "Atlantic Blue - Flake" at bounding box center [969, 201] width 366 height 25
click at [969, 93] on link "Next" at bounding box center [981, 93] width 124 height 40
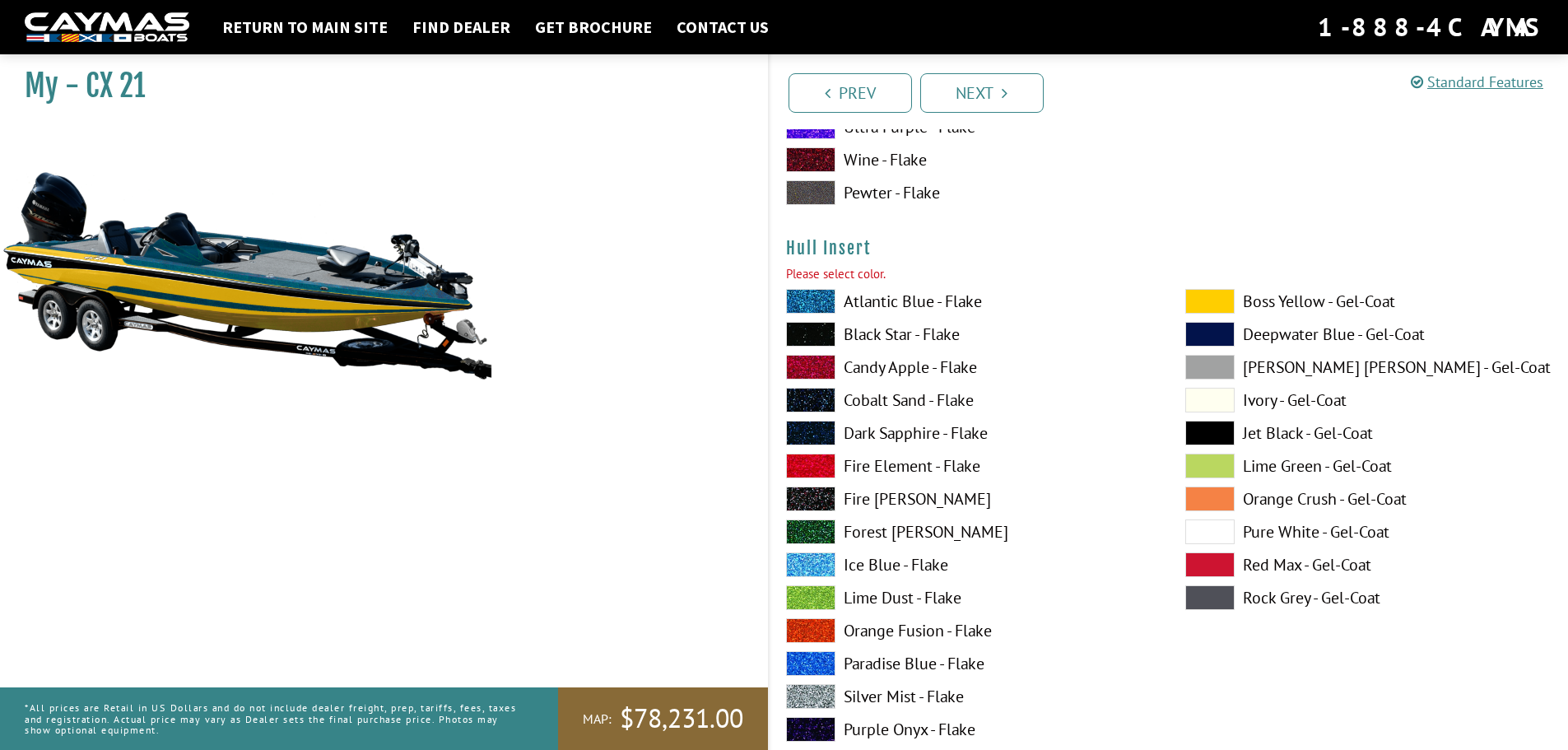
scroll to position [8033, 0]
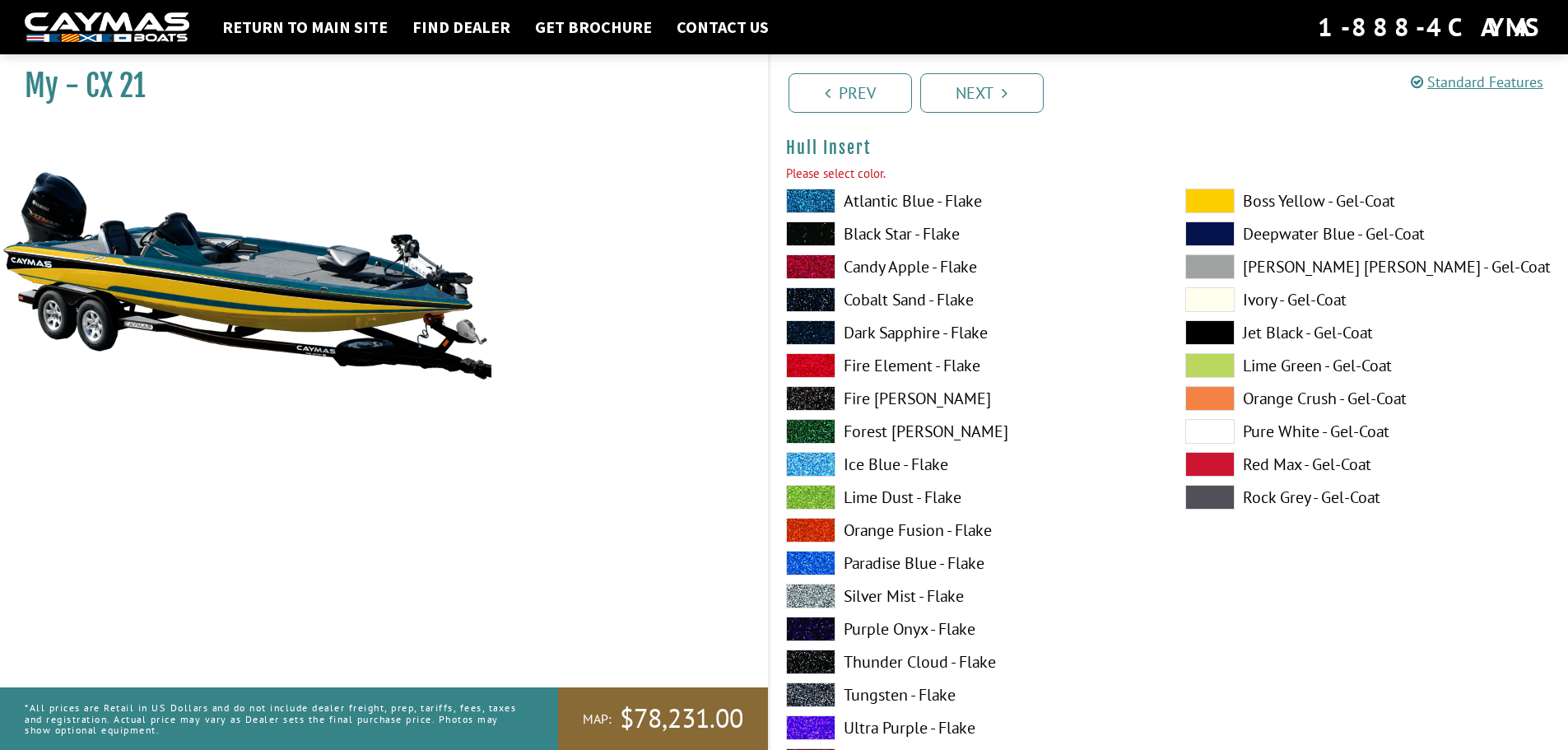
click at [911, 201] on label "Atlantic Blue - Flake" at bounding box center [969, 201] width 366 height 25
click at [976, 95] on link "Next" at bounding box center [981, 93] width 124 height 40
click at [919, 194] on label "Atlantic Blue - Flake" at bounding box center [969, 201] width 366 height 25
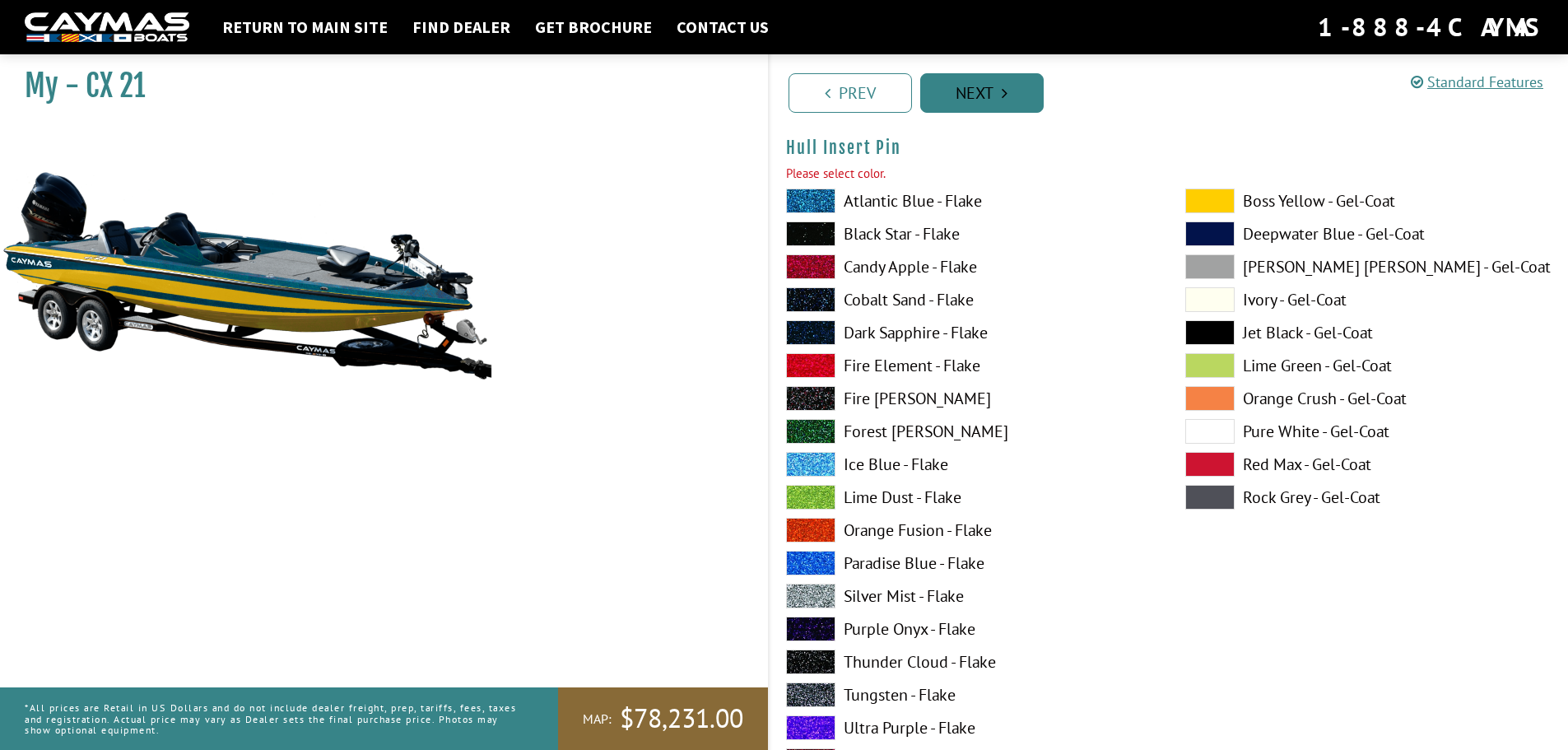
click at [962, 83] on link "Next" at bounding box center [981, 93] width 124 height 40
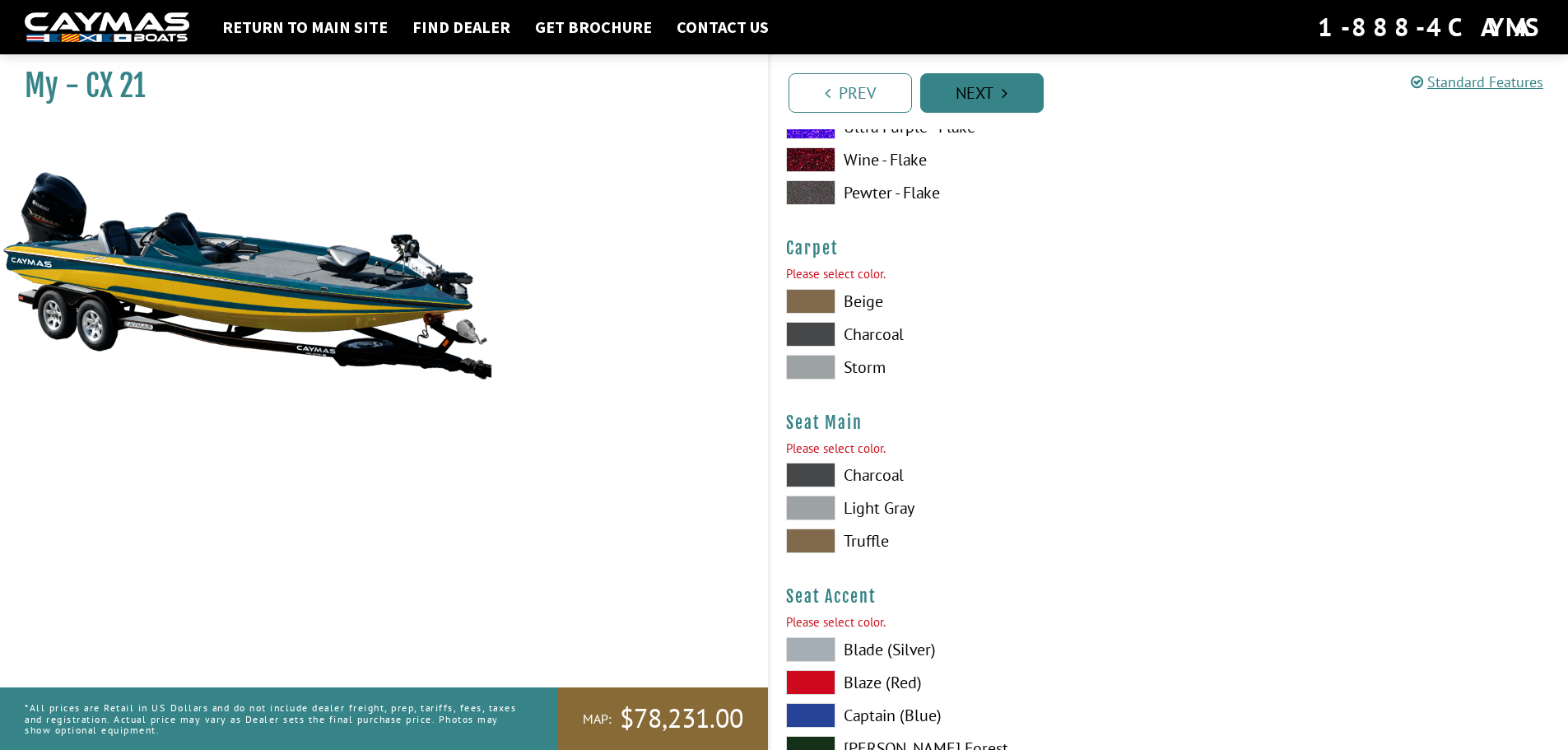
scroll to position [9388, 0]
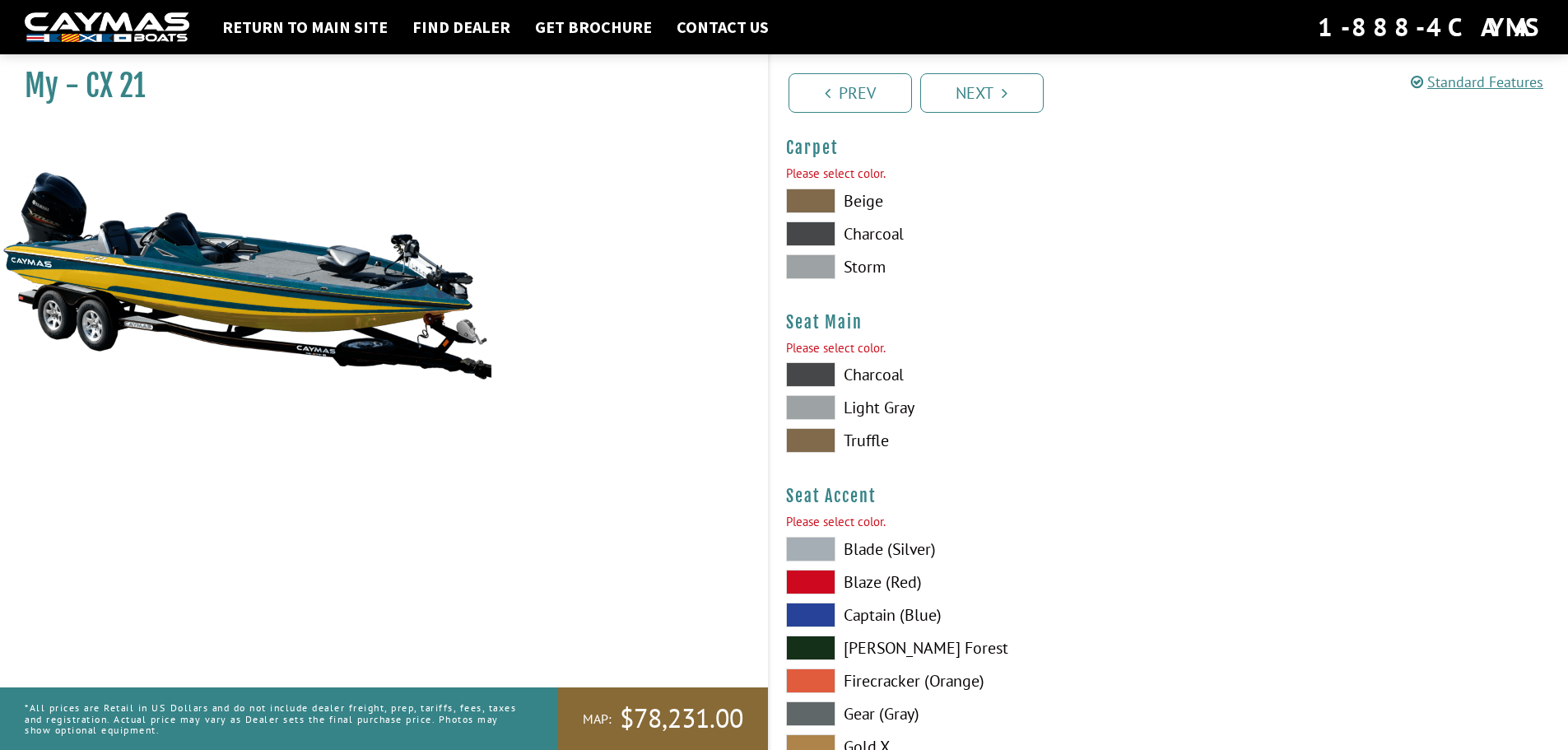
click at [867, 203] on label "Beige" at bounding box center [969, 201] width 366 height 25
click at [870, 378] on label "Charcoal" at bounding box center [969, 375] width 366 height 25
click at [878, 554] on label "Blade (Silver)" at bounding box center [969, 549] width 366 height 25
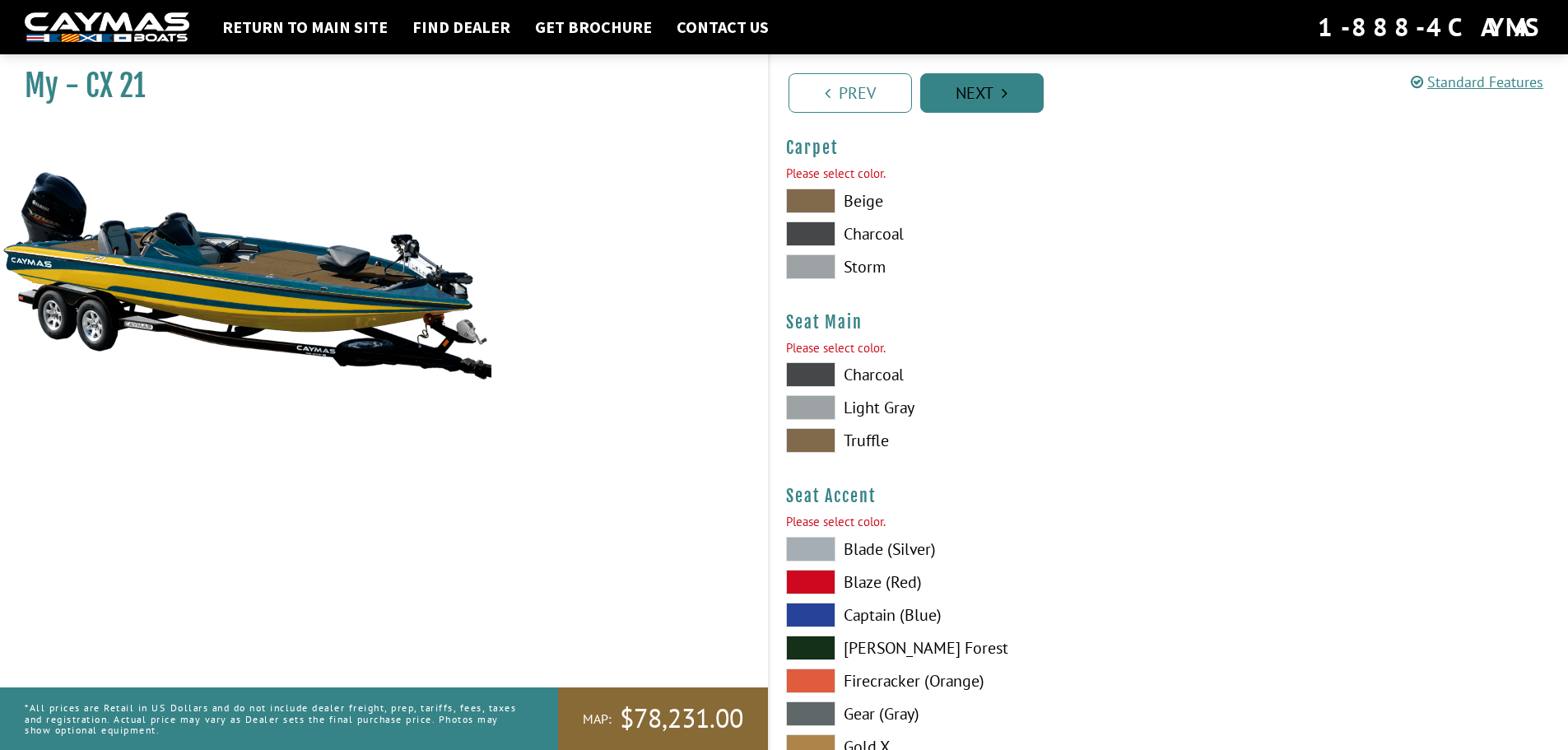
click at [961, 92] on link "Next" at bounding box center [981, 93] width 124 height 40
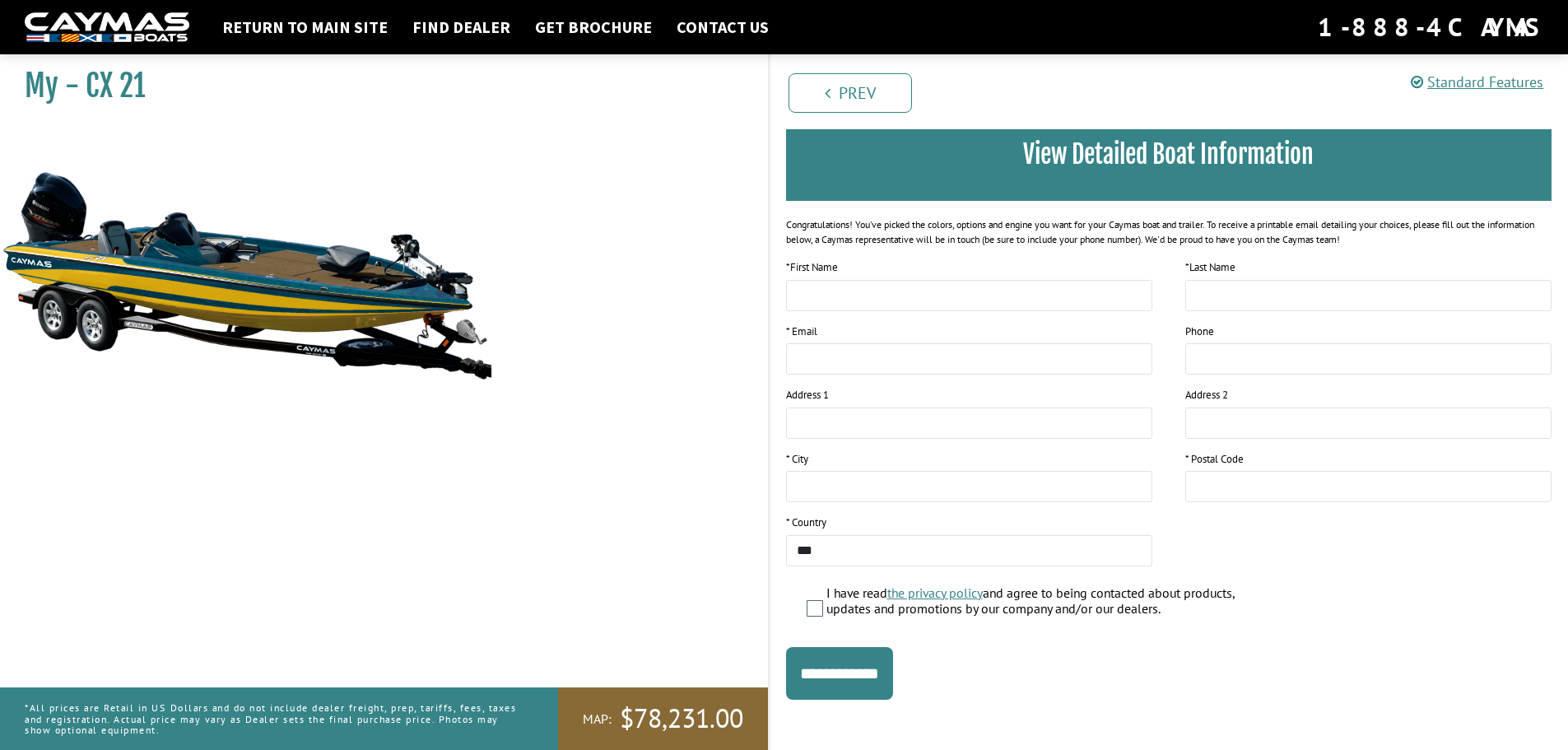
scroll to position [134, 0]
